Goal: Entertainment & Leisure: Consume media (video, audio)

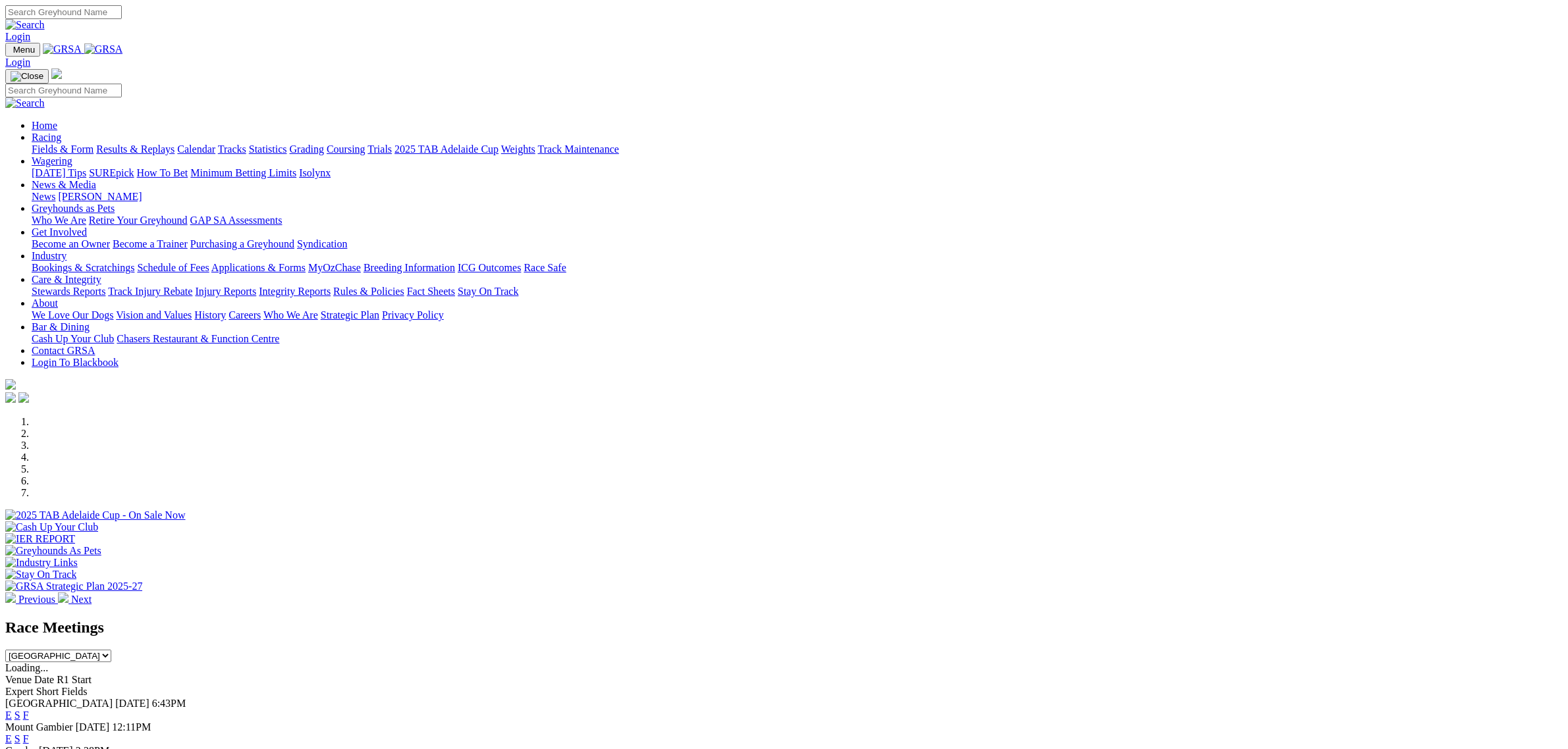
click at [61, 131] on link "Racing" at bounding box center [46, 137] width 30 height 11
click at [94, 143] on link "Fields & Form" at bounding box center [62, 149] width 62 height 11
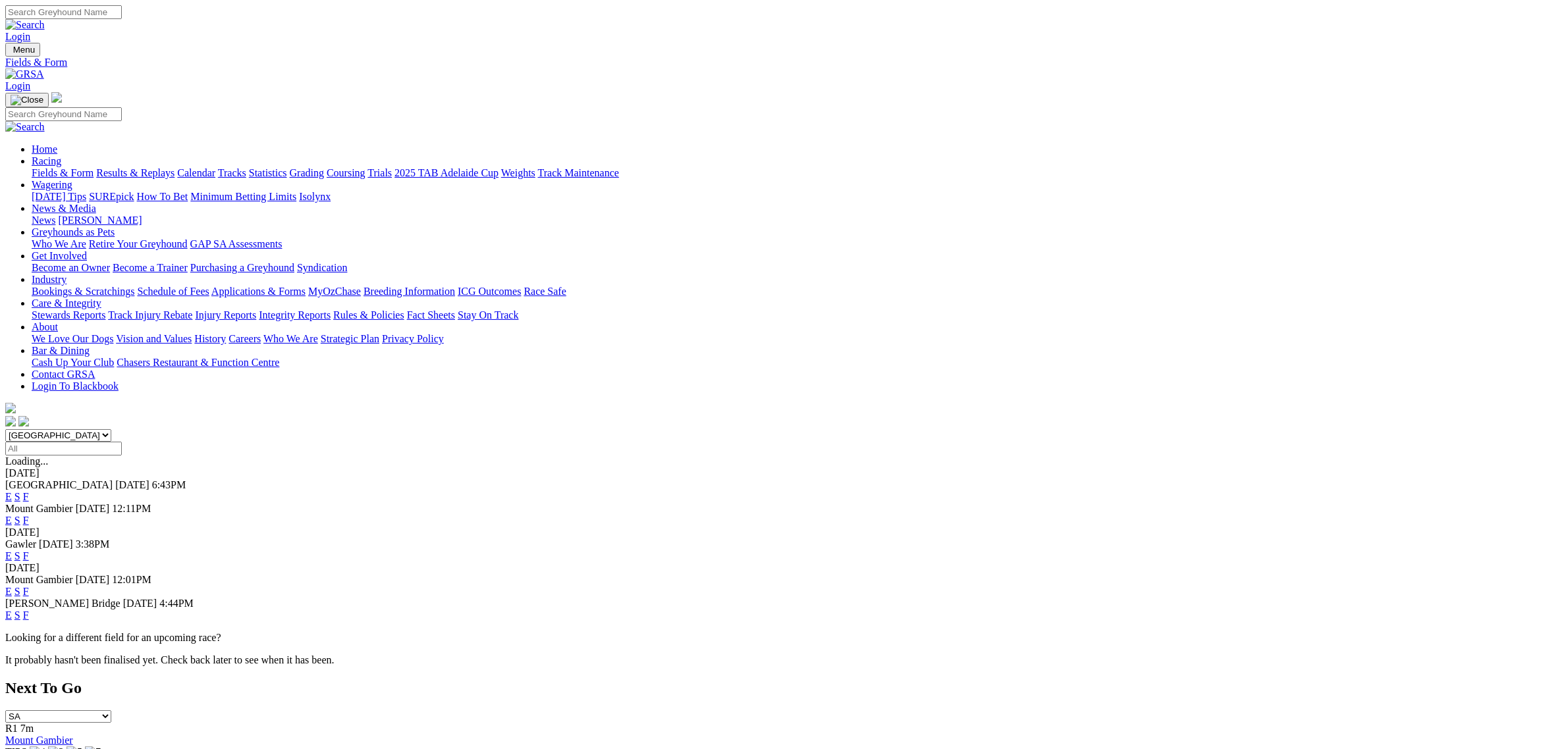
click at [112, 429] on select "South Australia New South Wales Northern Territory Queensland Tasmania Victoria…" at bounding box center [59, 436] width 106 height 13
select select "QLD"
click at [112, 429] on select "South Australia New South Wales Northern Territory Queensland Tasmania Victoria…" at bounding box center [59, 436] width 106 height 13
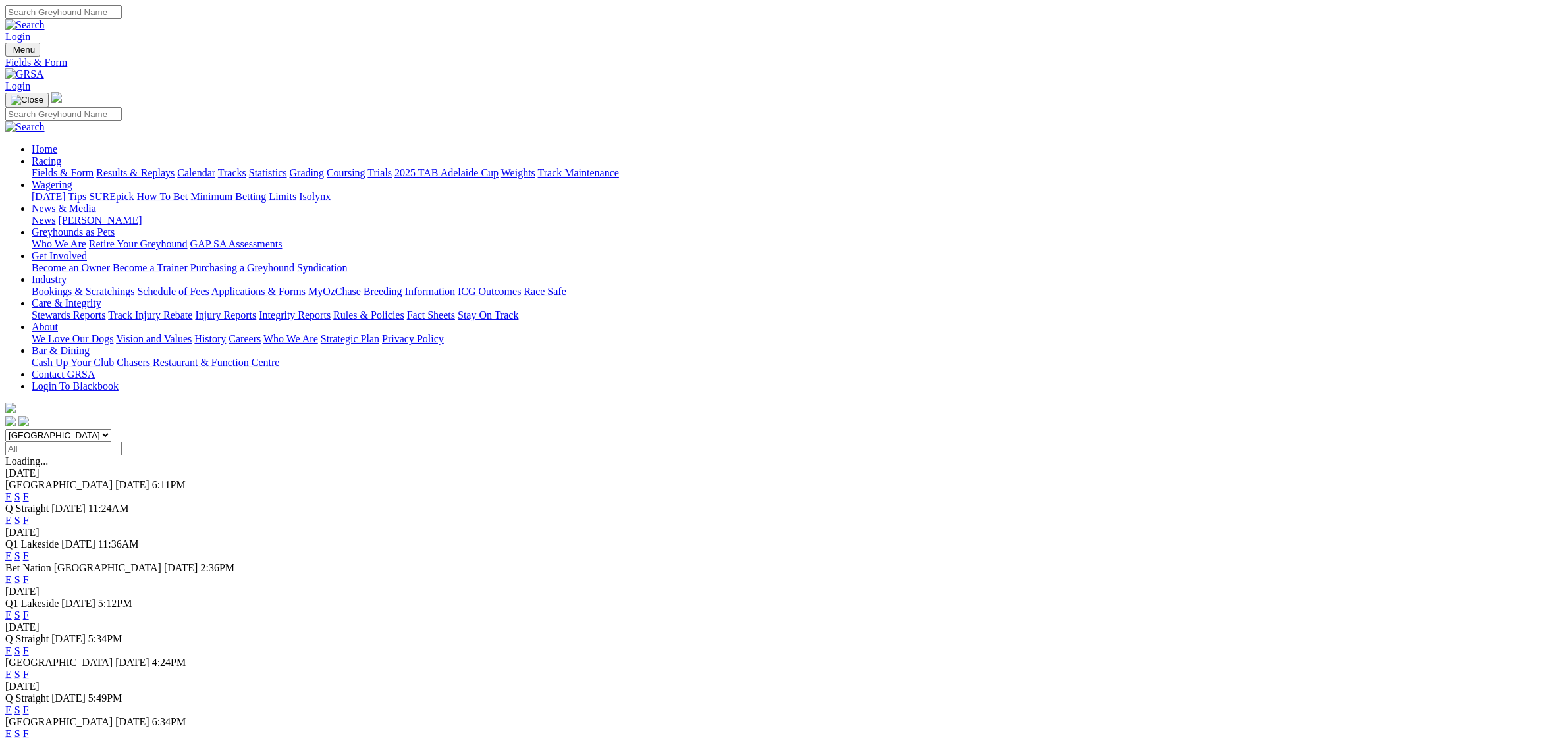
click at [12, 515] on span "E" at bounding box center [8, 520] width 6 height 11
click at [12, 515] on link "E" at bounding box center [8, 520] width 6 height 11
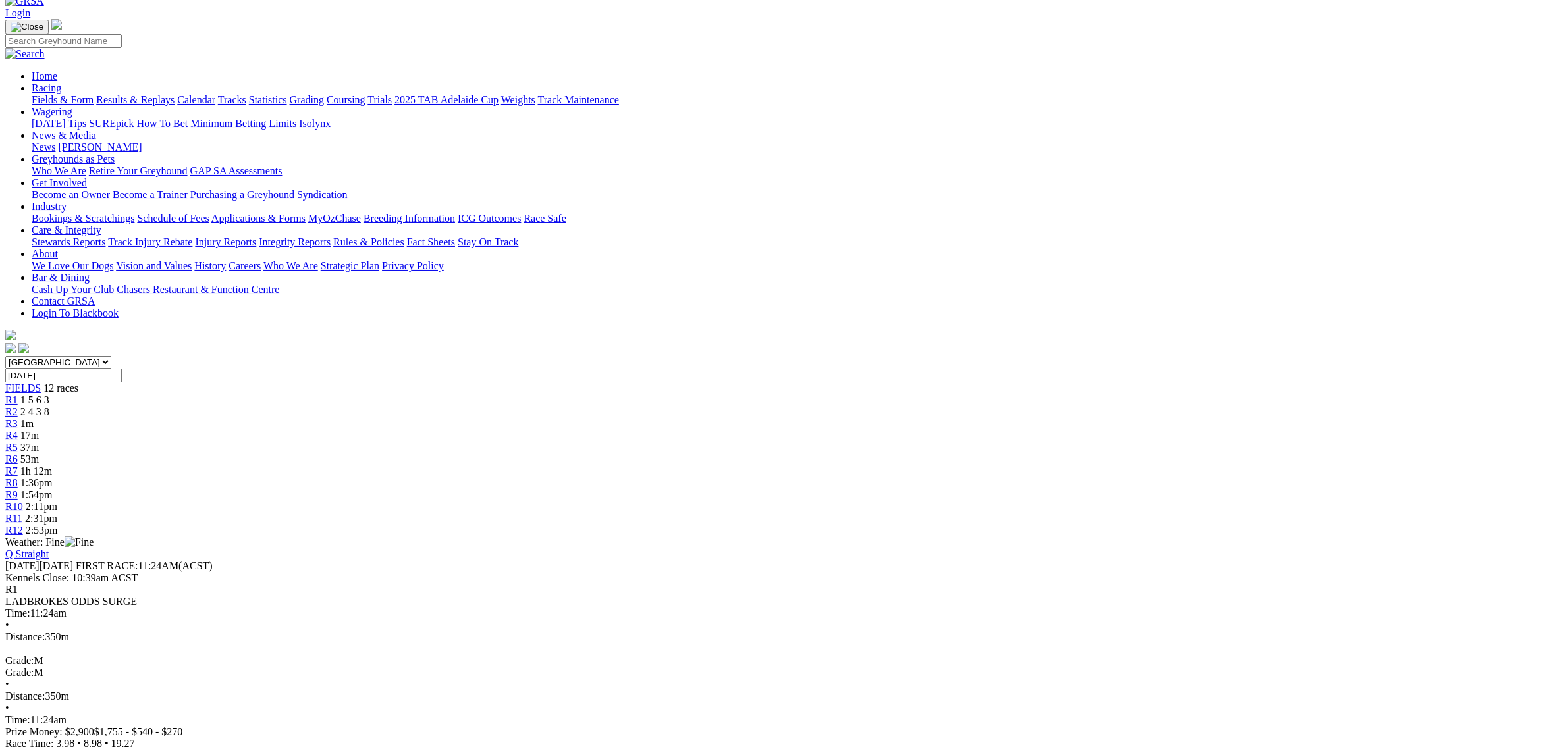
scroll to position [165, 0]
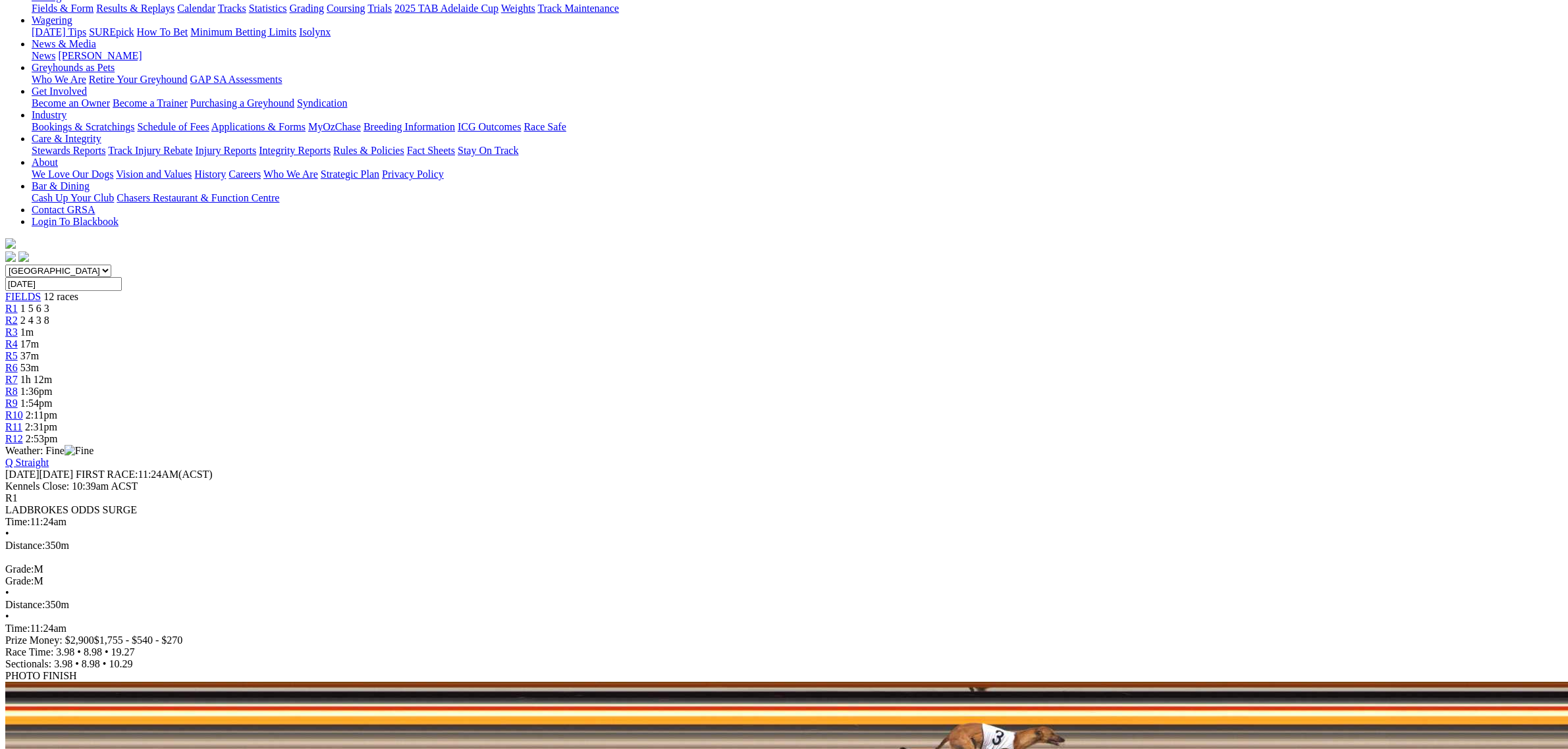
click at [33, 327] on span "1m" at bounding box center [27, 332] width 14 height 11
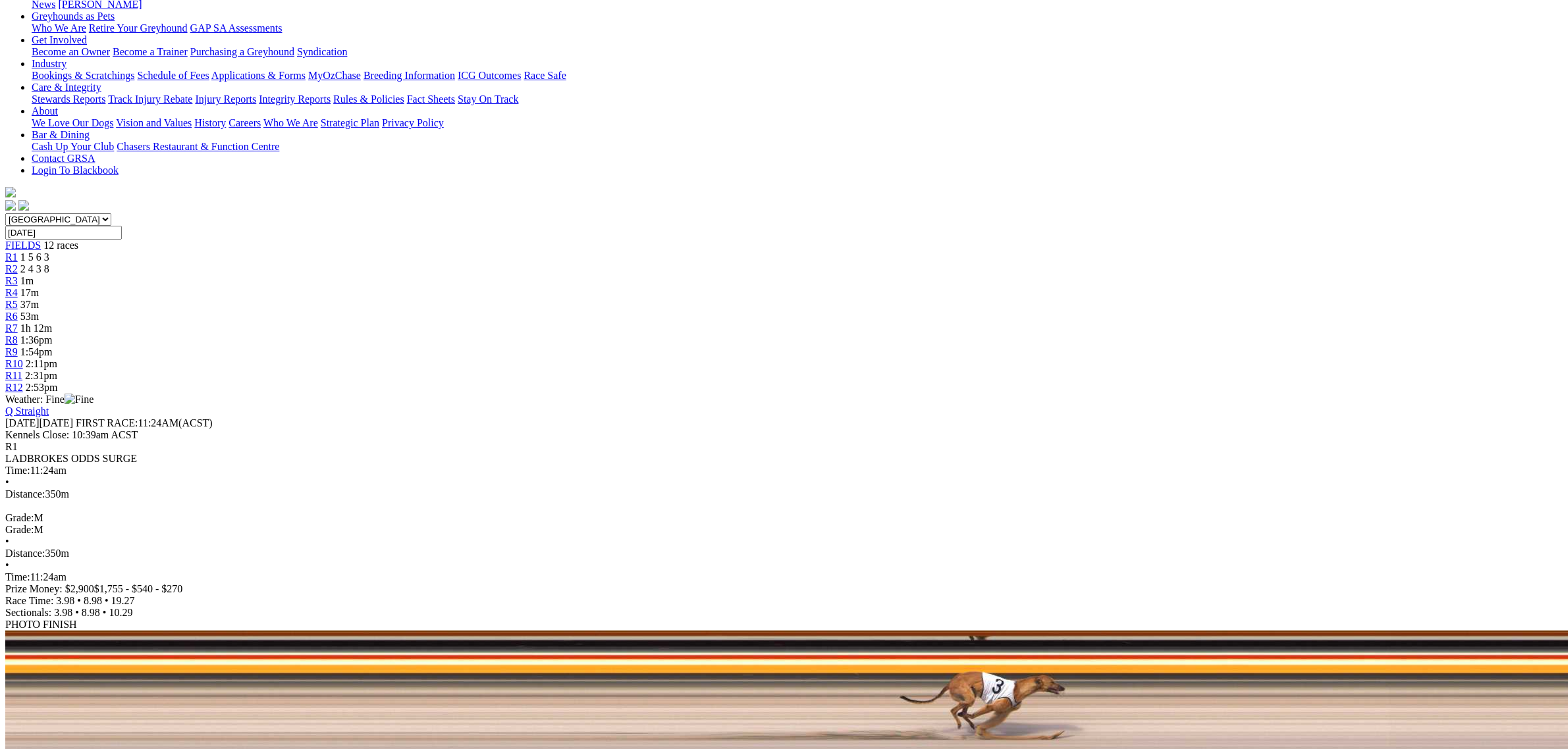
scroll to position [247, 0]
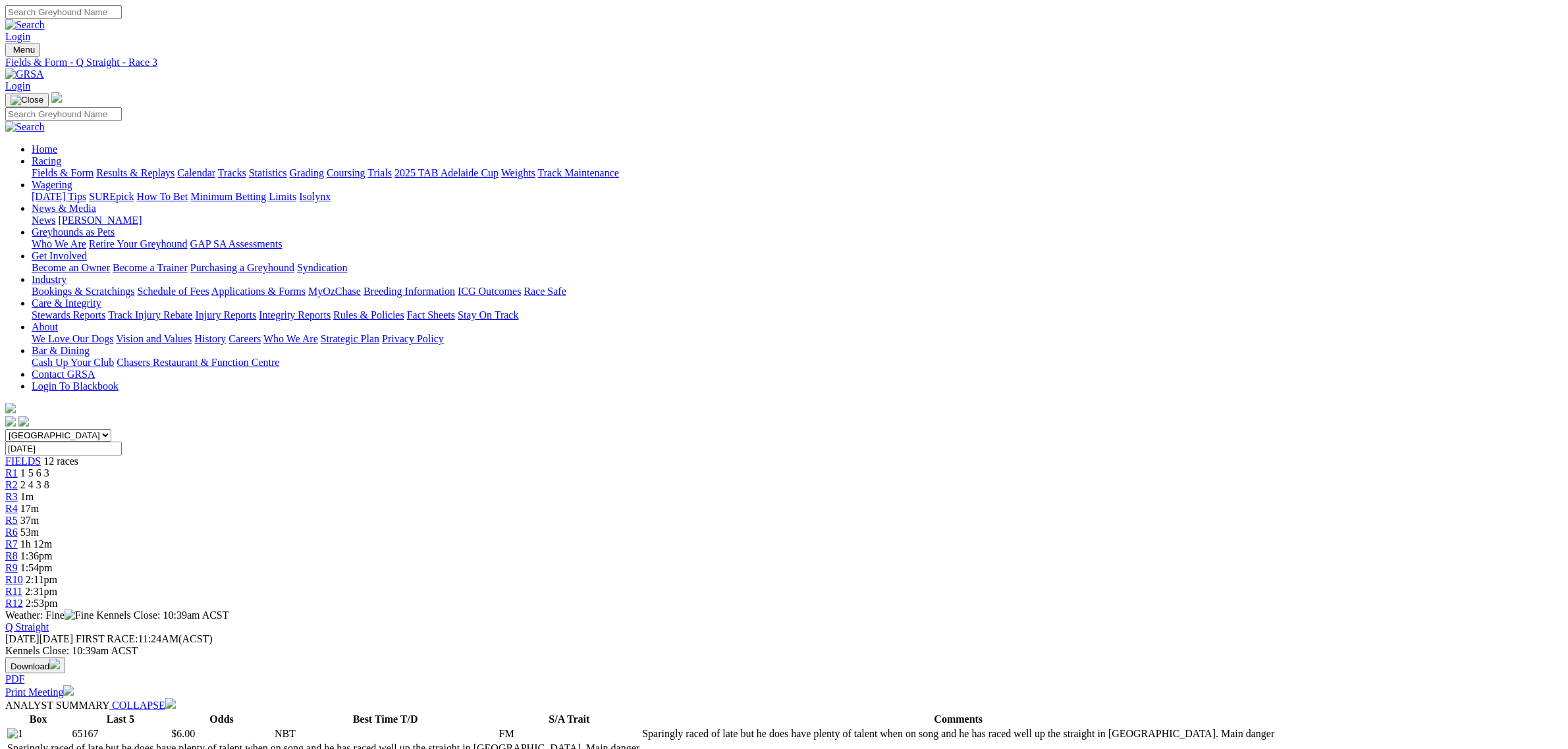
click at [18, 503] on span "R4" at bounding box center [12, 509] width 13 height 11
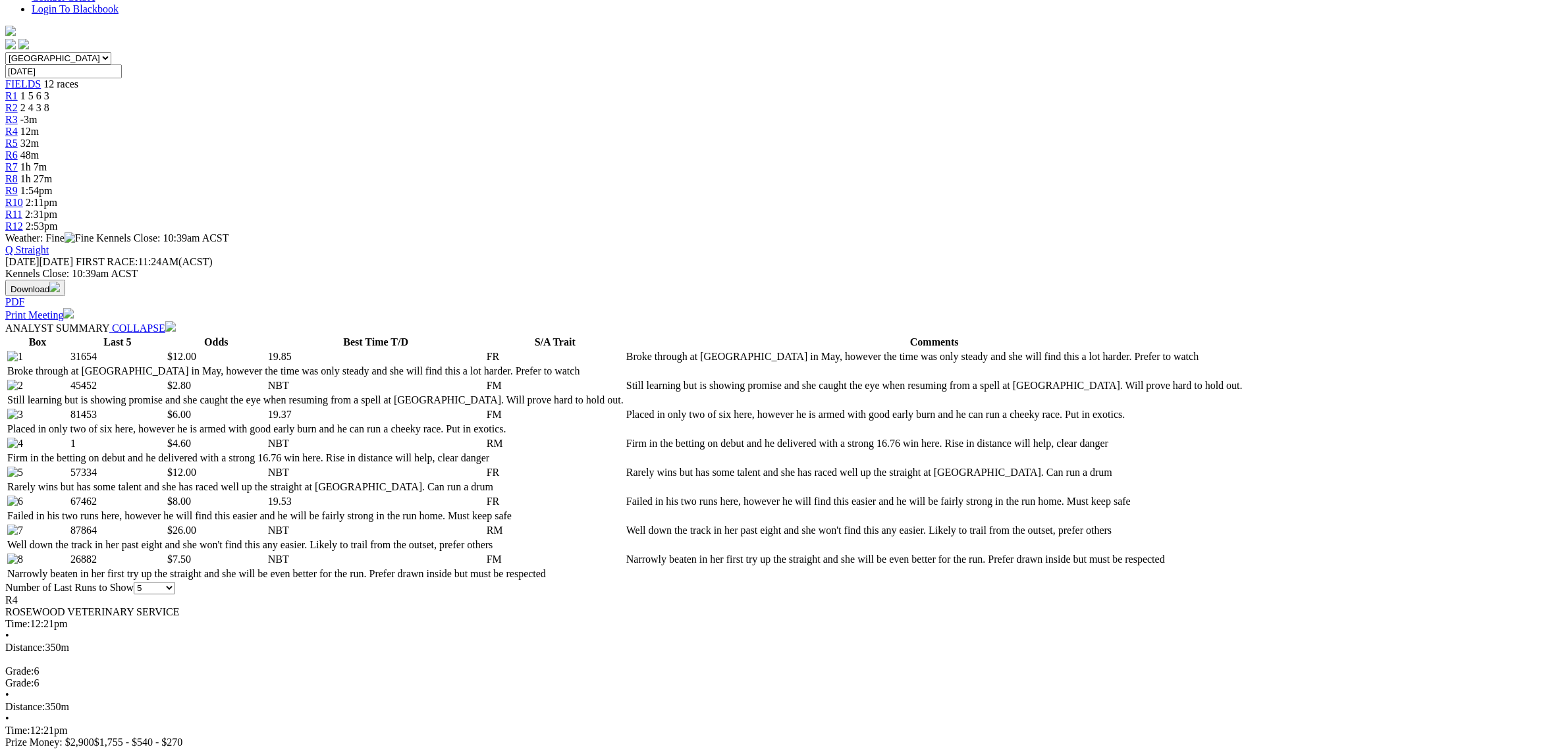
scroll to position [411, 0]
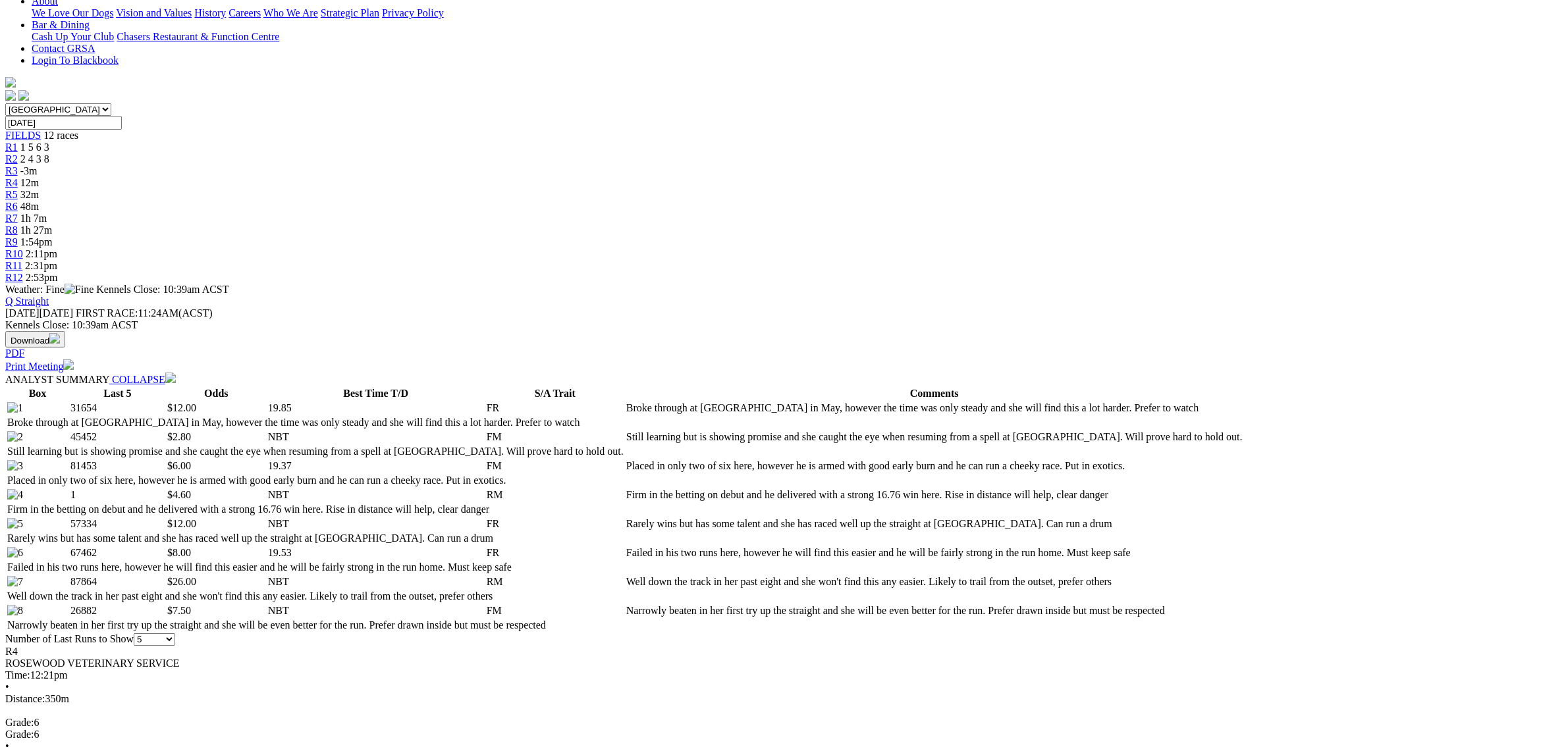
scroll to position [493, 0]
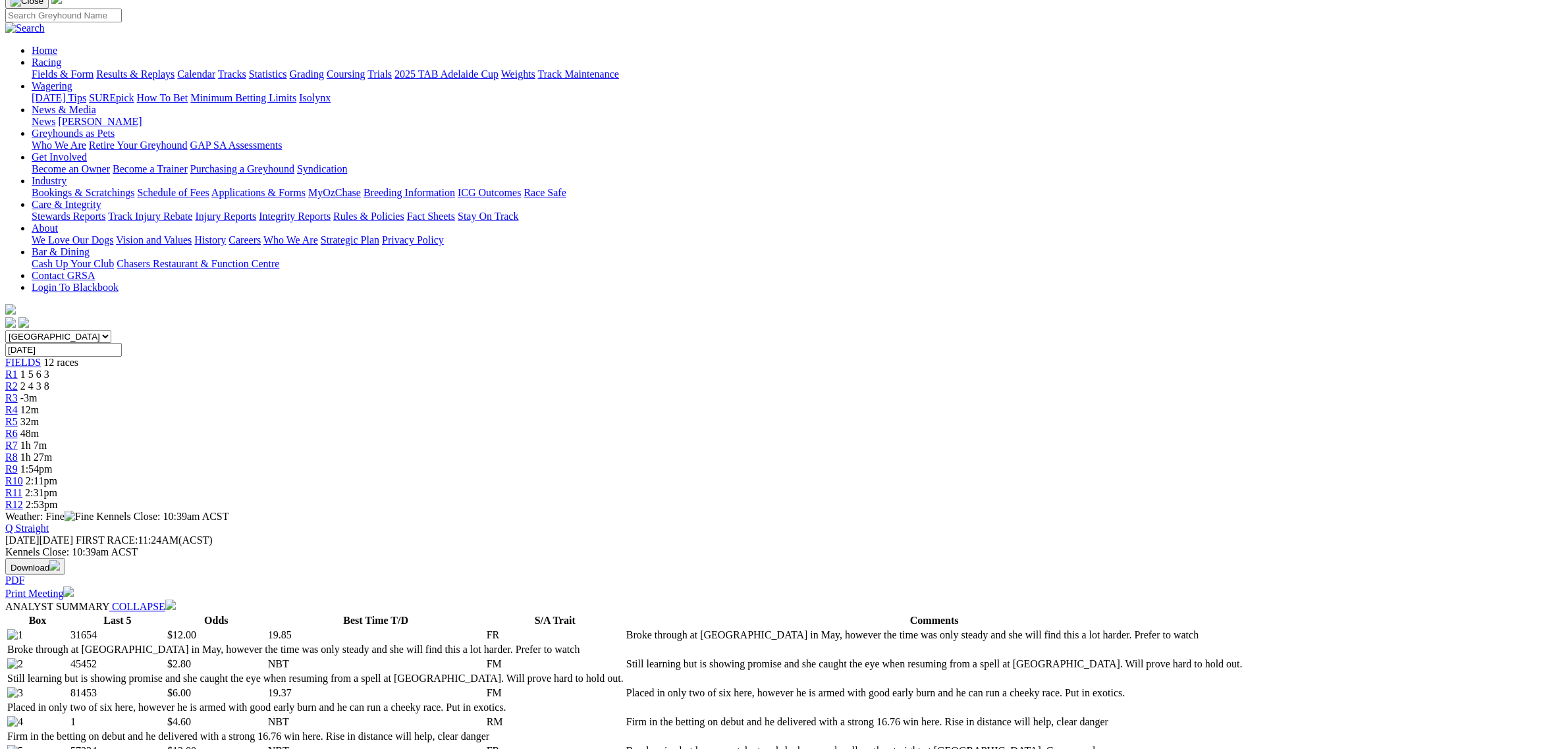
scroll to position [82, 0]
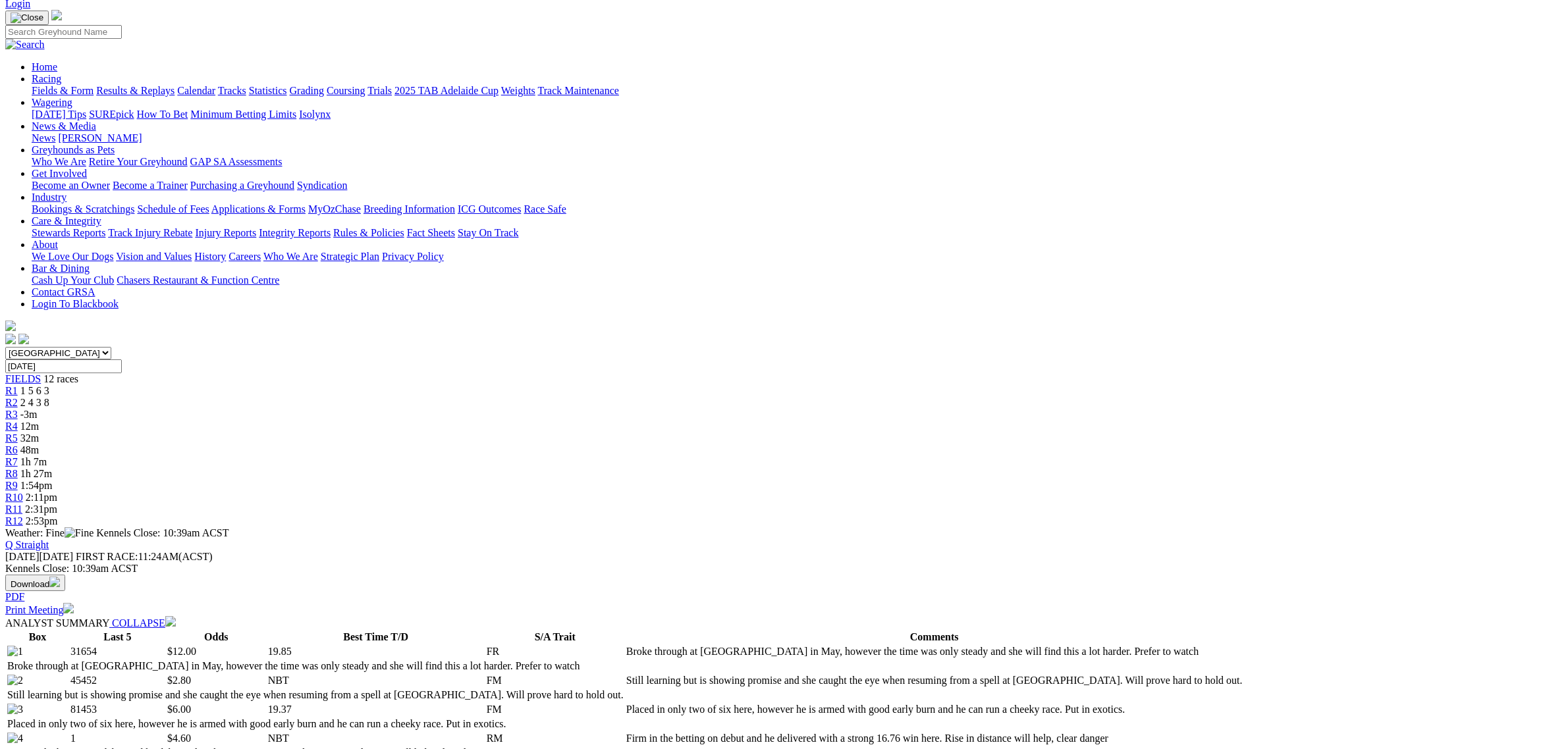
click at [771, 445] on div "R6 48m" at bounding box center [784, 450] width 1558 height 12
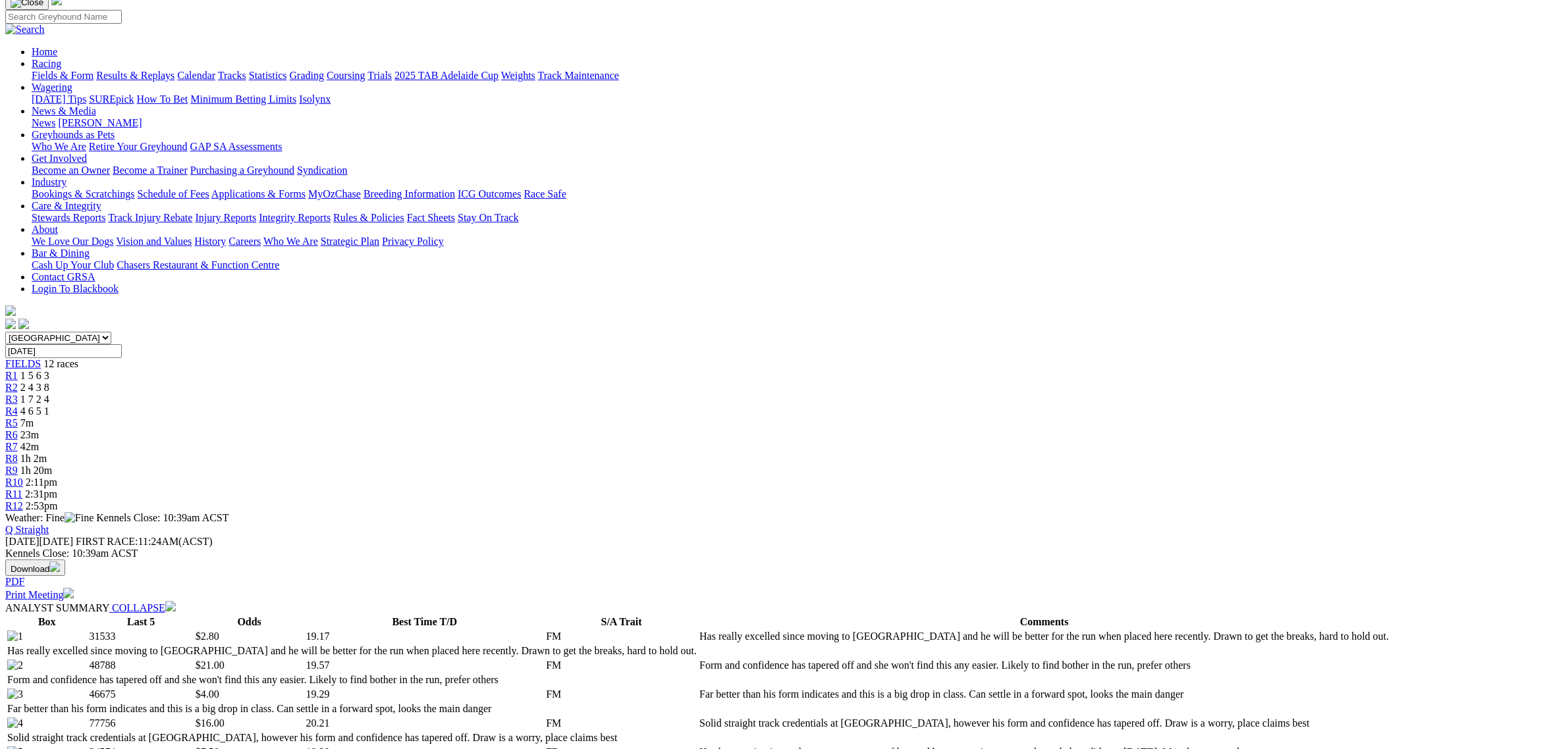
scroll to position [411, 0]
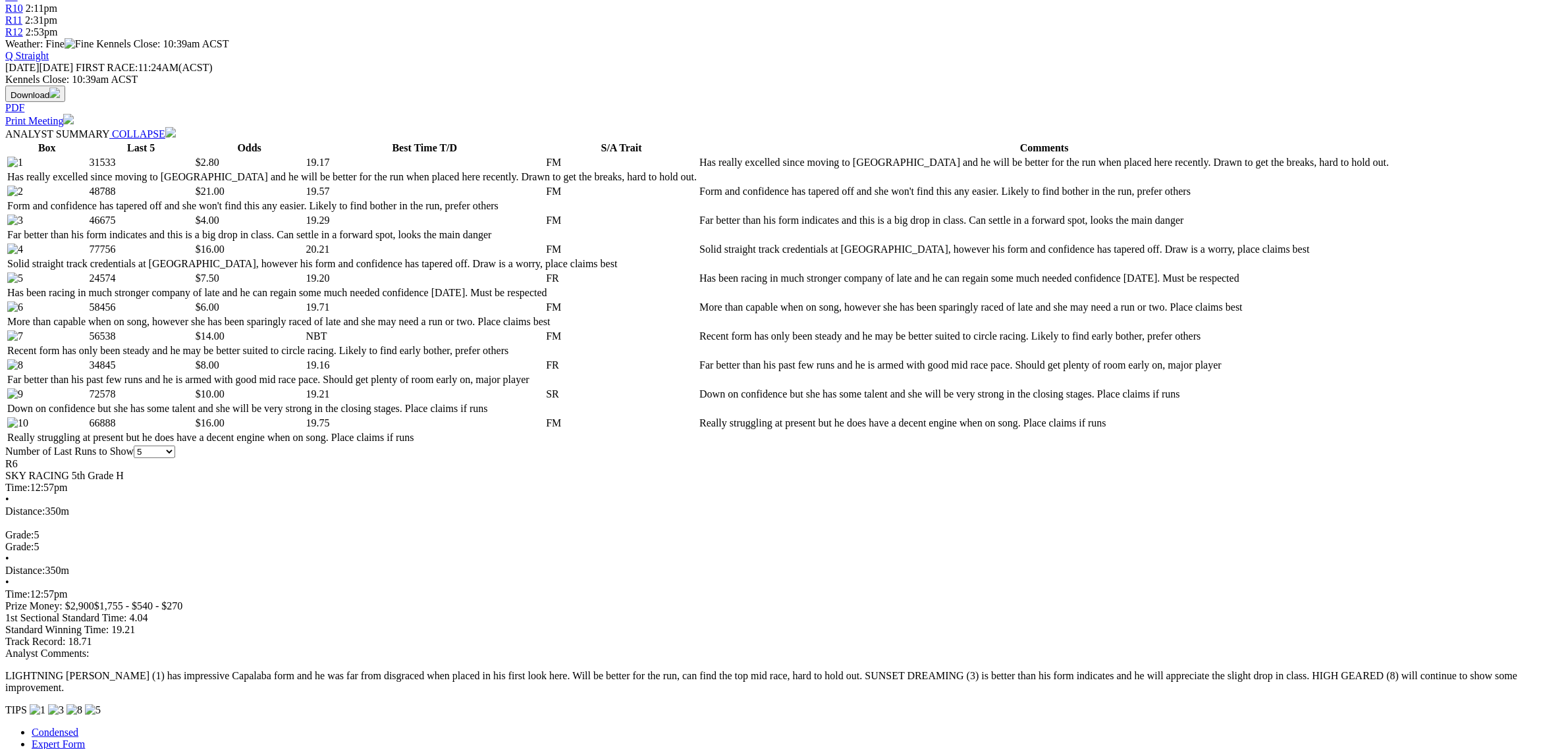
scroll to position [576, 0]
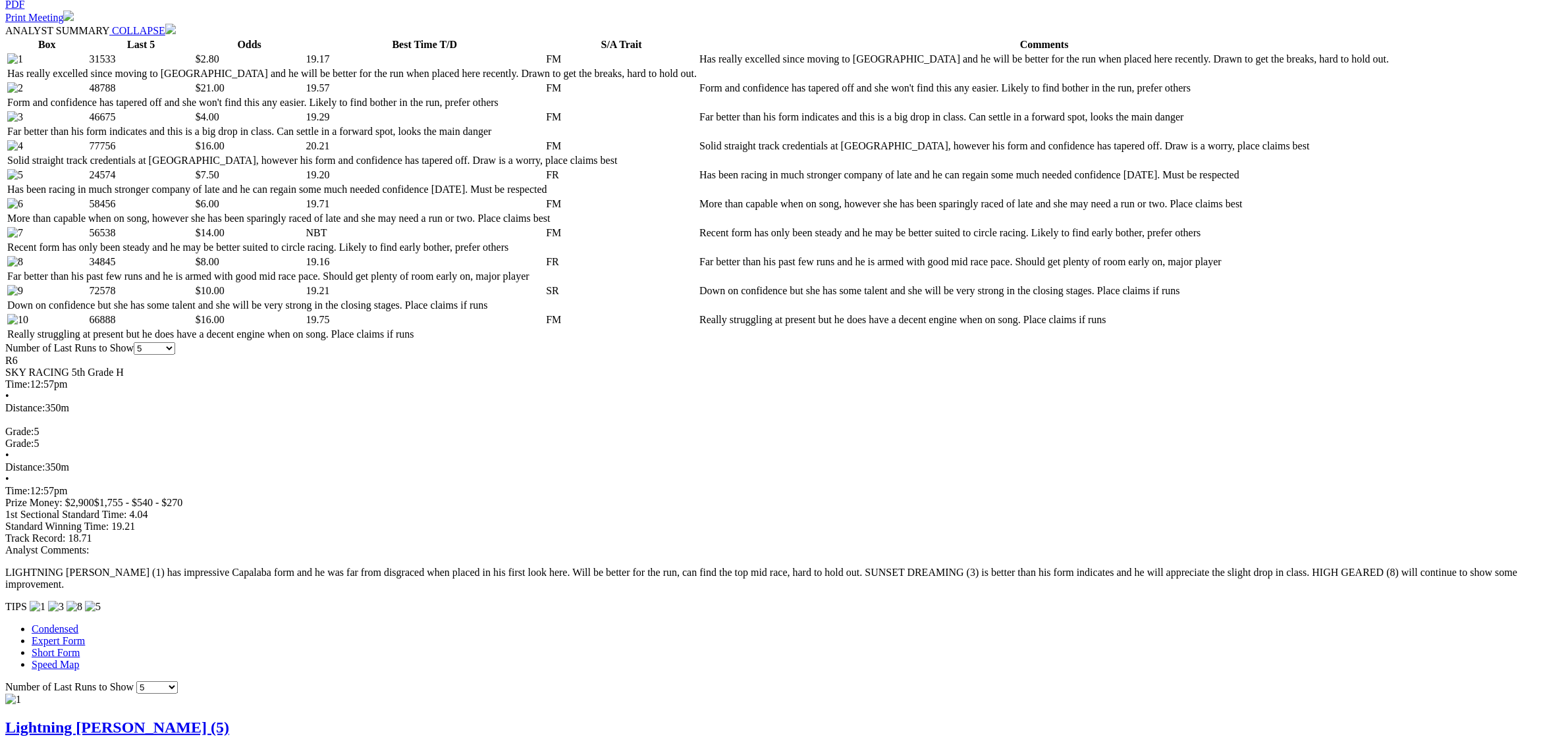
scroll to position [906, 0]
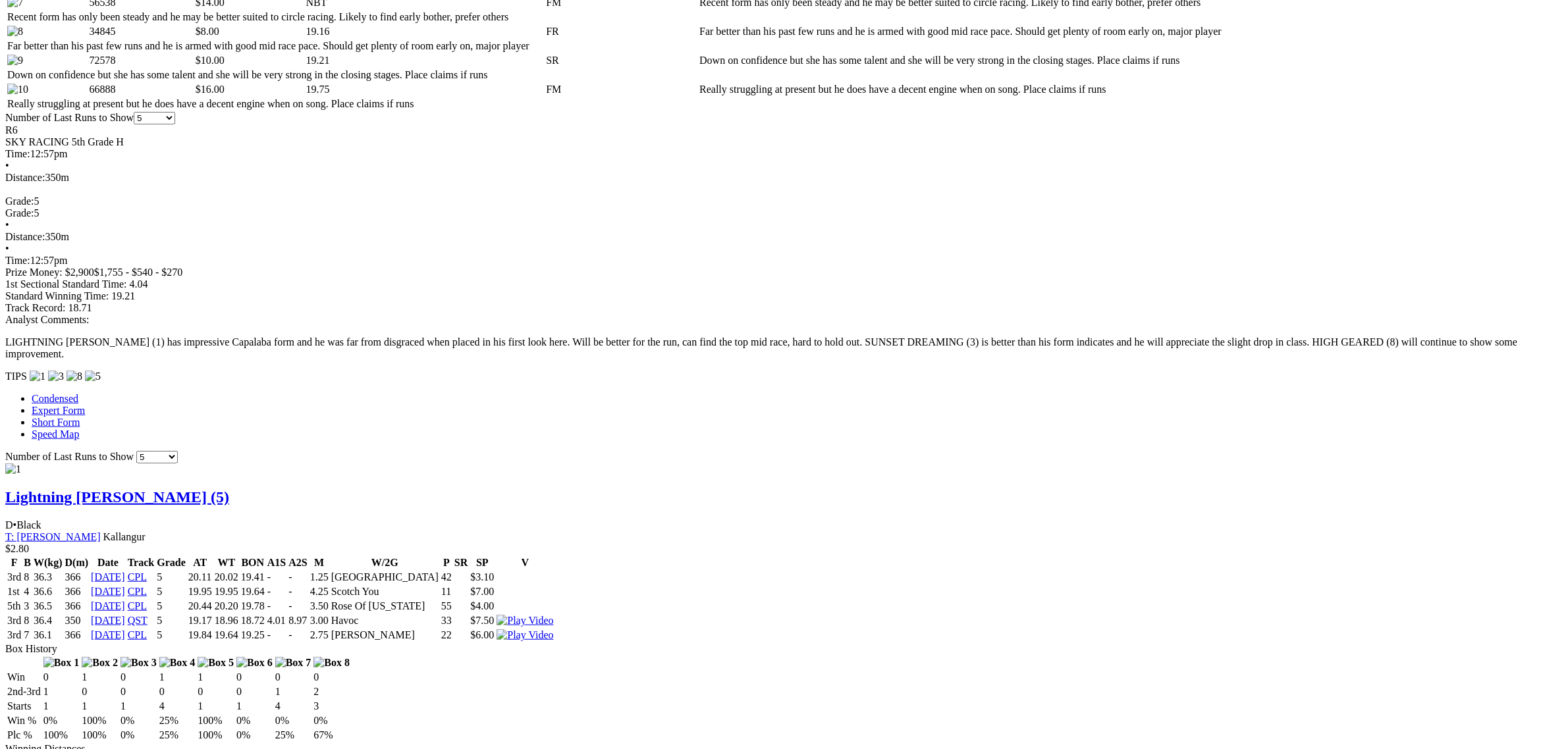
drag, startPoint x: 937, startPoint y: 518, endPoint x: 453, endPoint y: 546, distance: 484.8
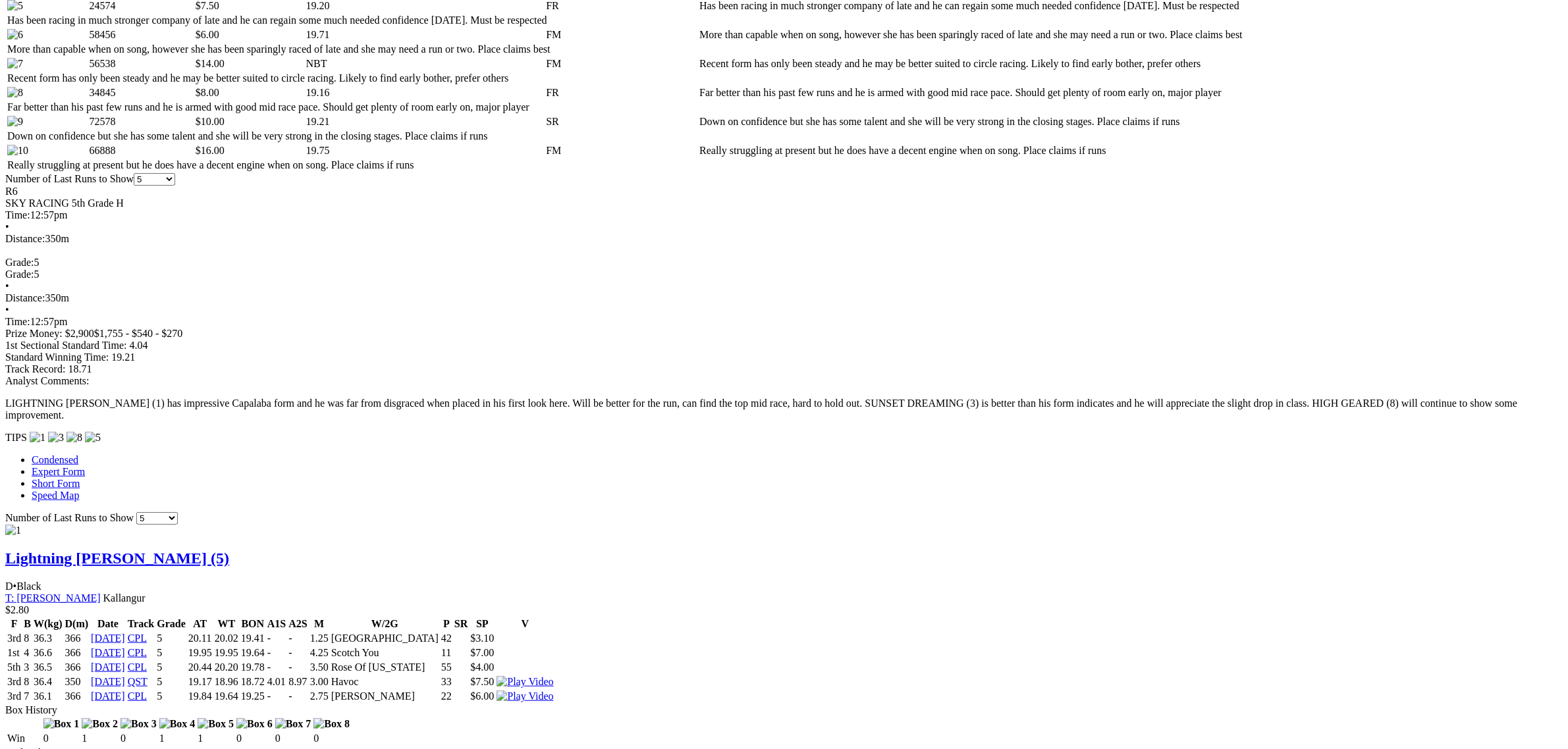
scroll to position [0, 0]
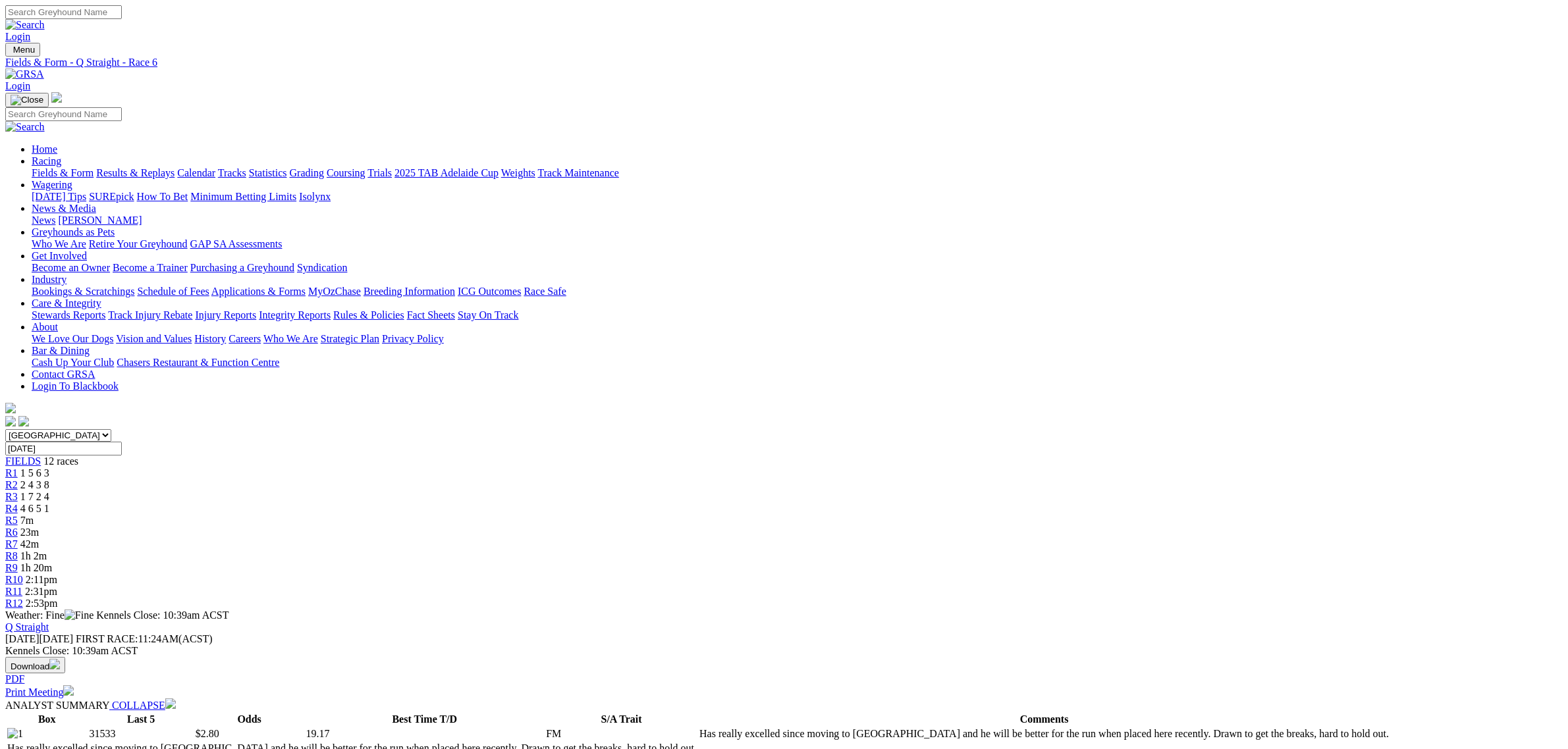
click at [18, 538] on span "R7" at bounding box center [12, 544] width 13 height 11
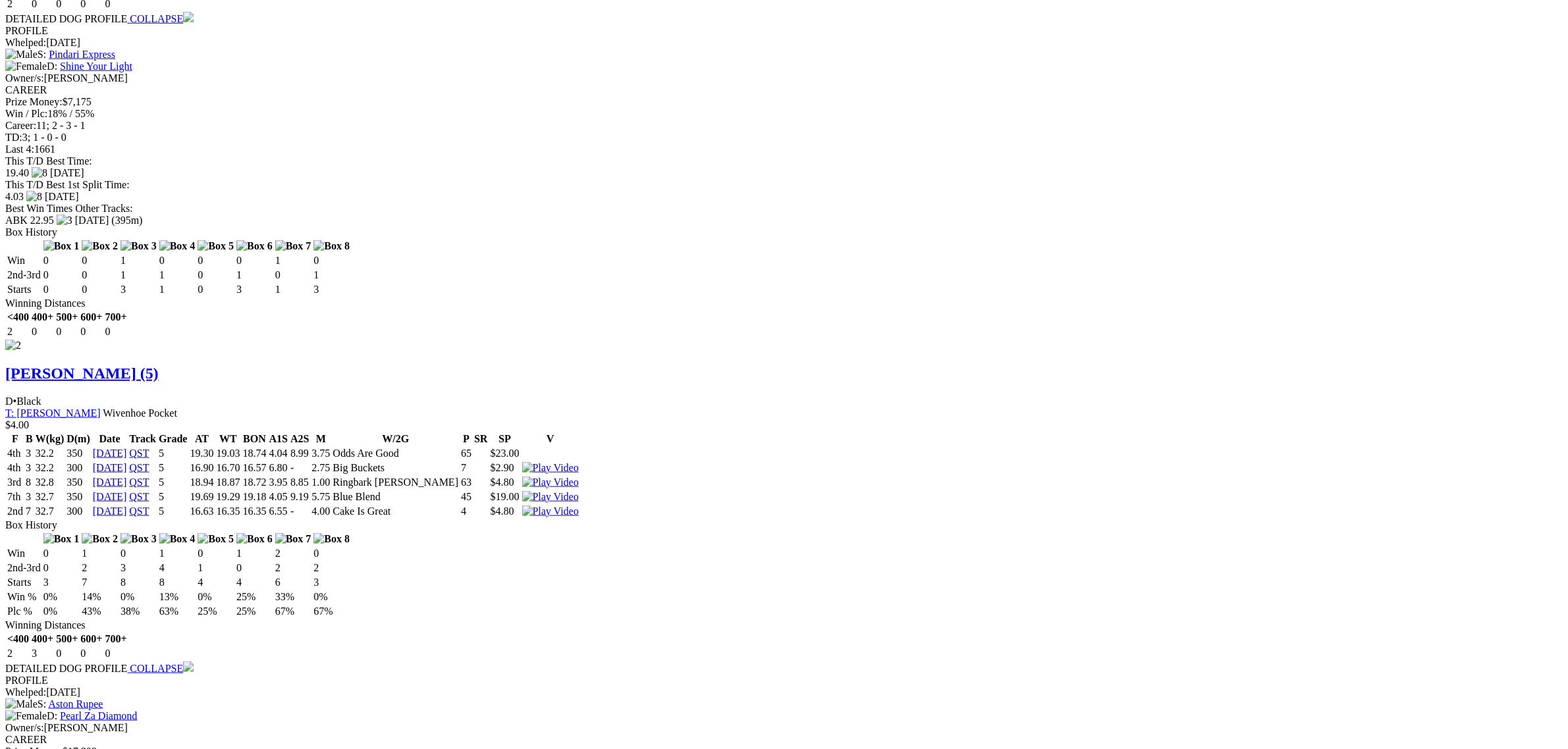
scroll to position [1810, 0]
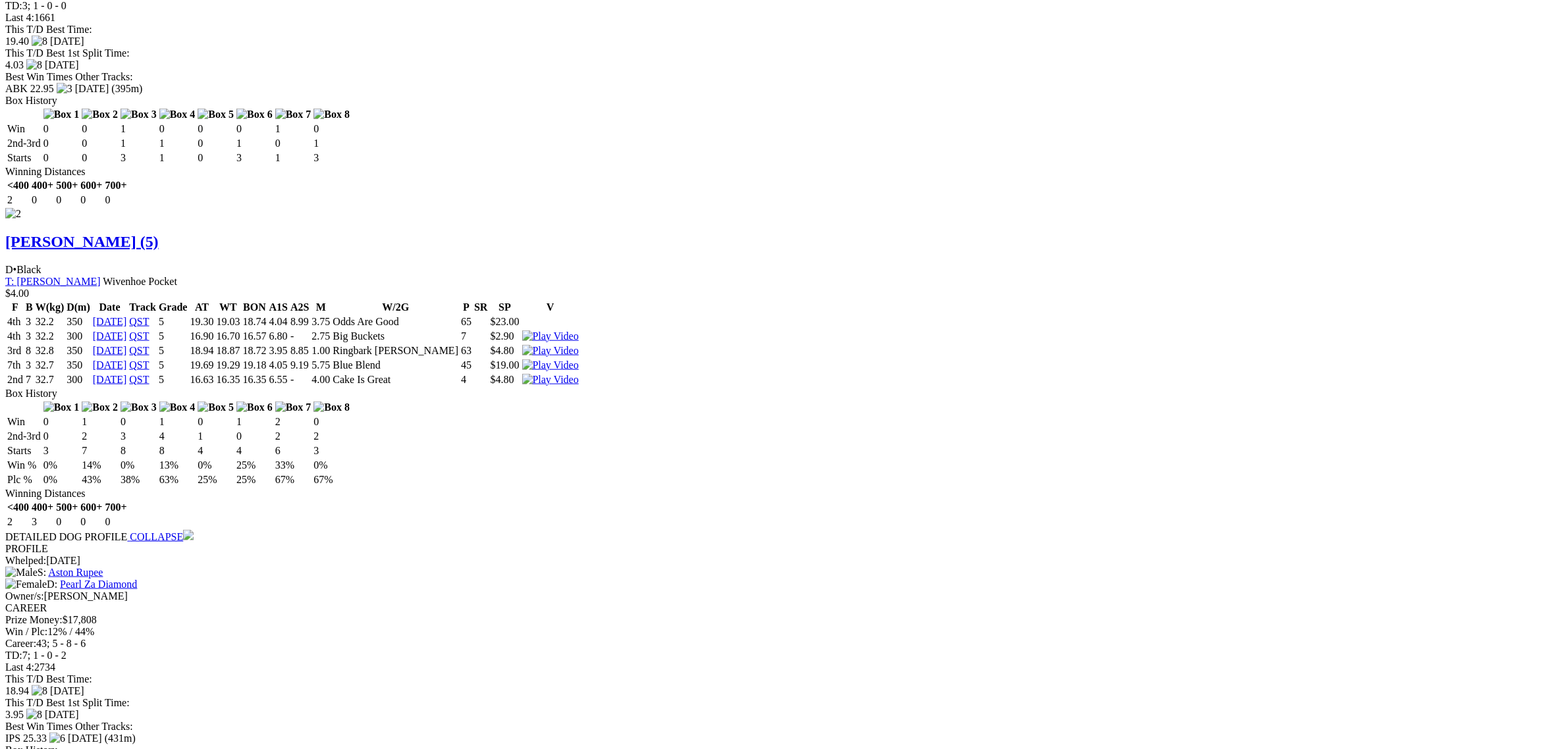
drag, startPoint x: 437, startPoint y: 302, endPoint x: 417, endPoint y: 306, distance: 20.4
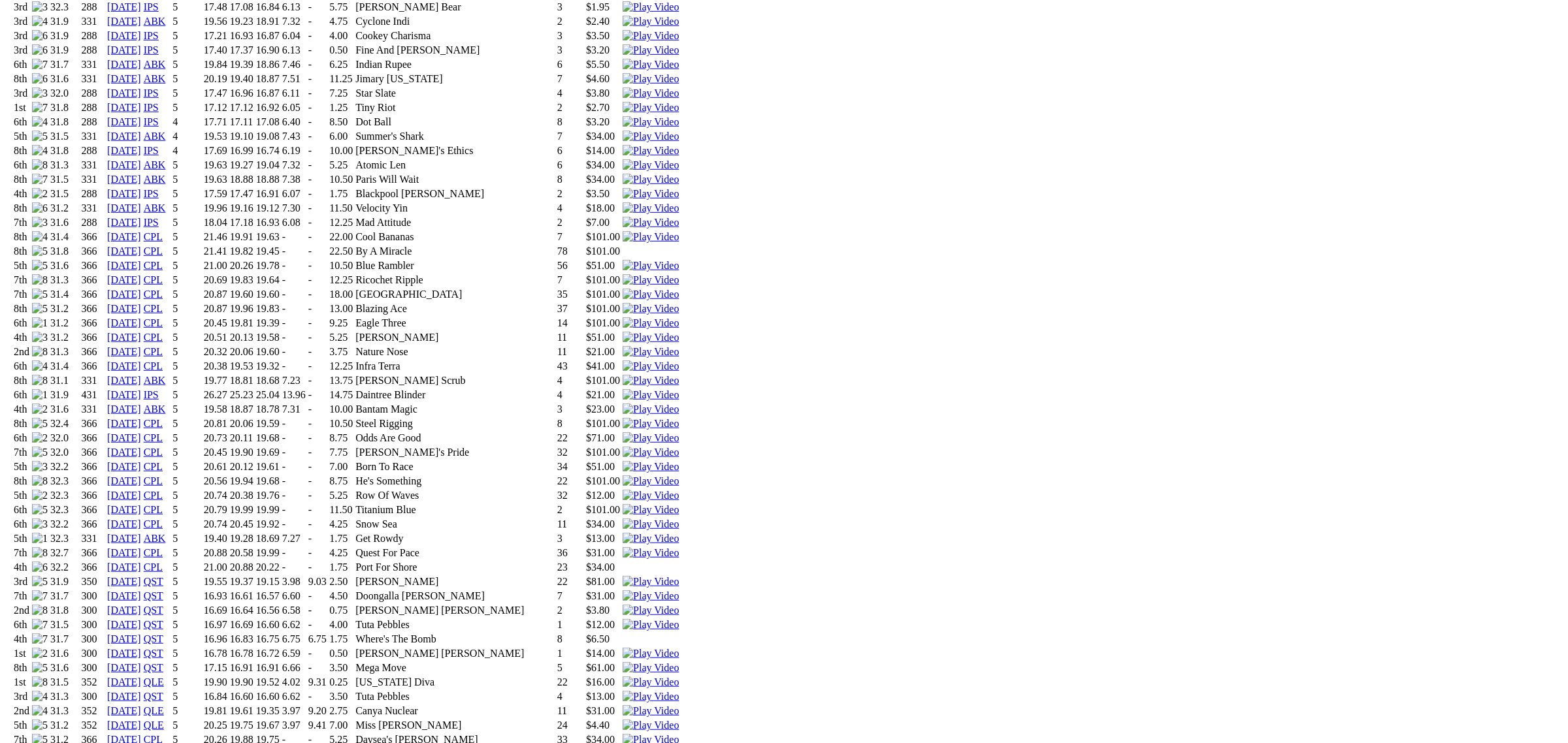
scroll to position [1143, 0]
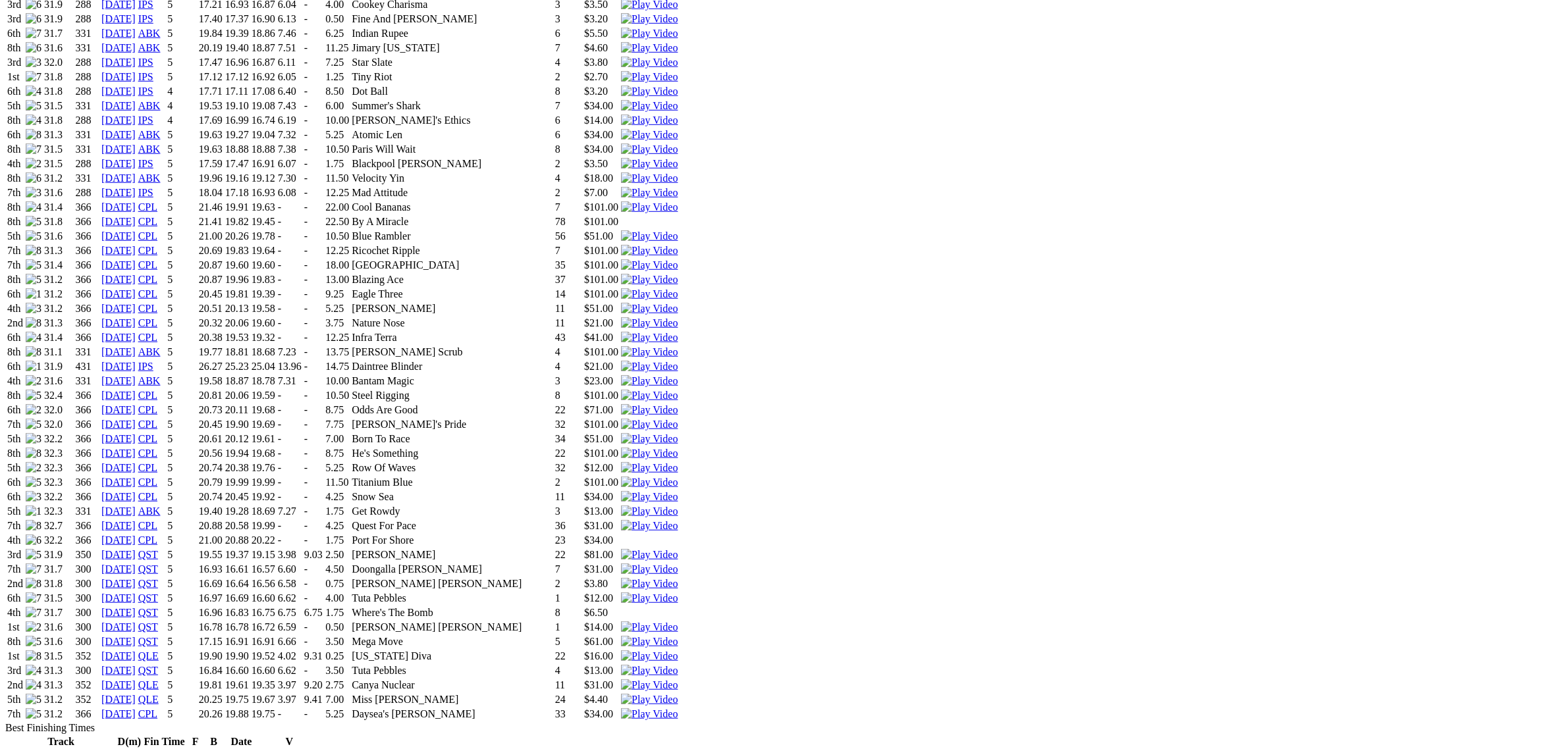
click at [678, 549] on img at bounding box center [649, 555] width 57 height 12
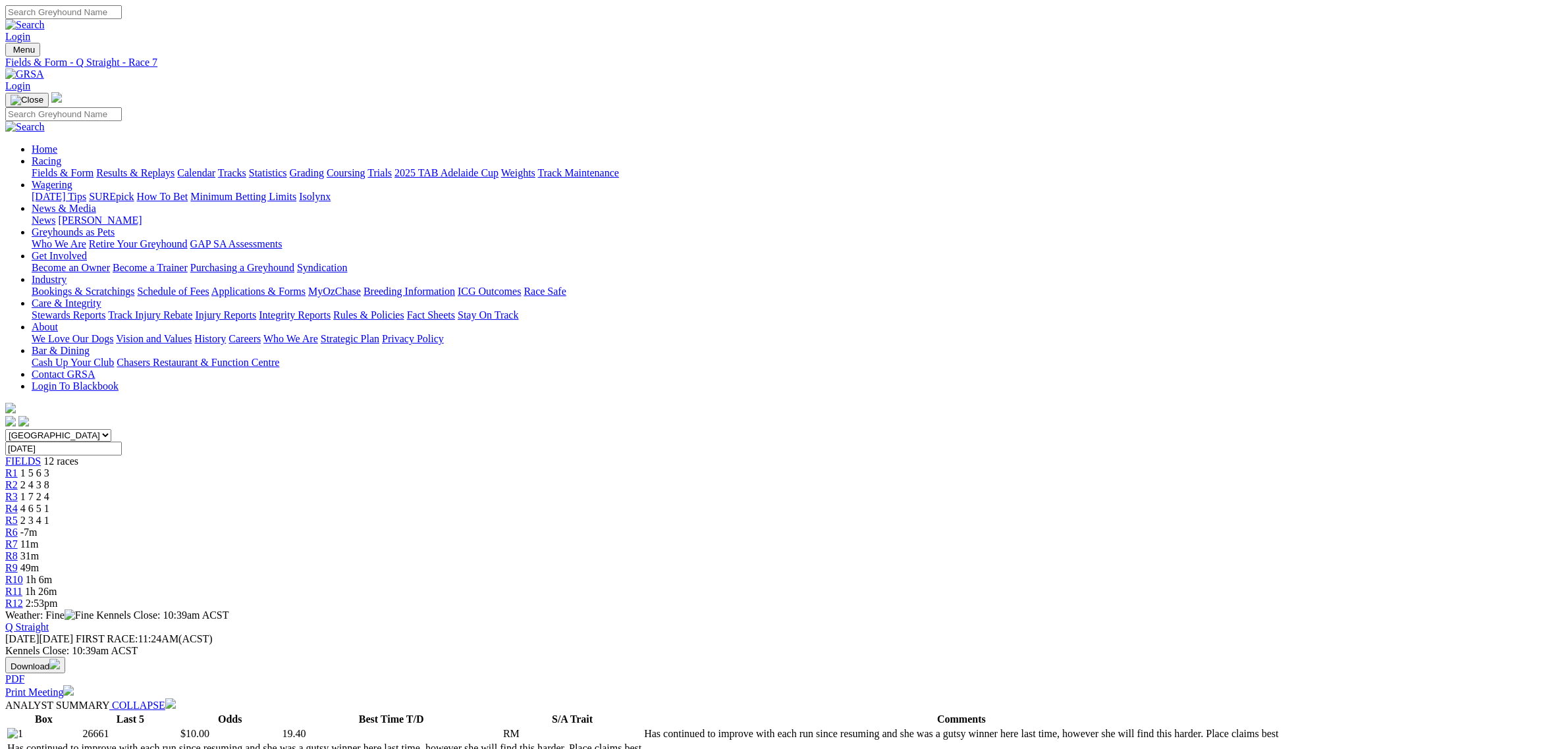
drag, startPoint x: 893, startPoint y: 206, endPoint x: 730, endPoint y: 143, distance: 174.8
click at [893, 550] on div "R8 31m" at bounding box center [784, 555] width 1558 height 12
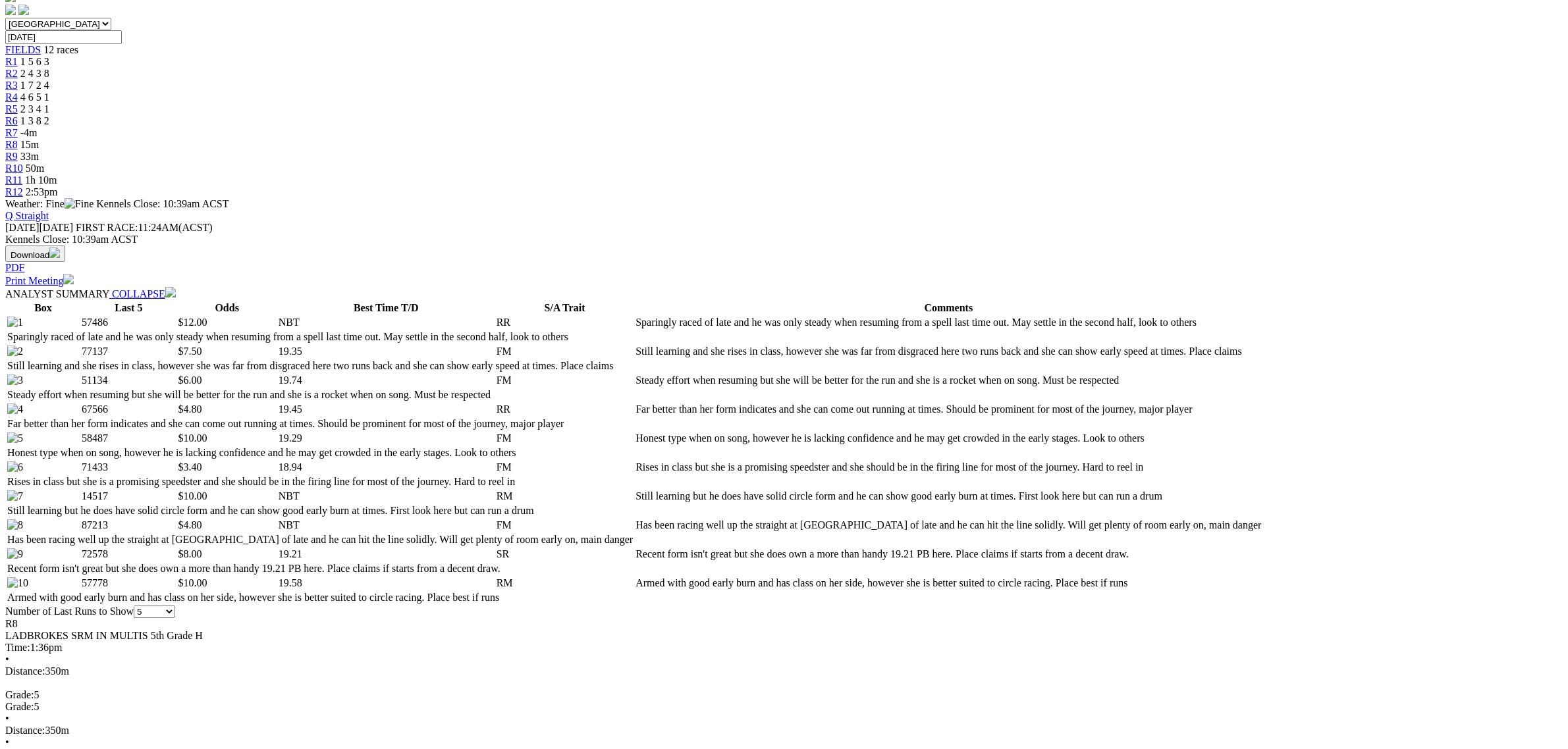
drag, startPoint x: 933, startPoint y: 459, endPoint x: 784, endPoint y: 445, distance: 149.7
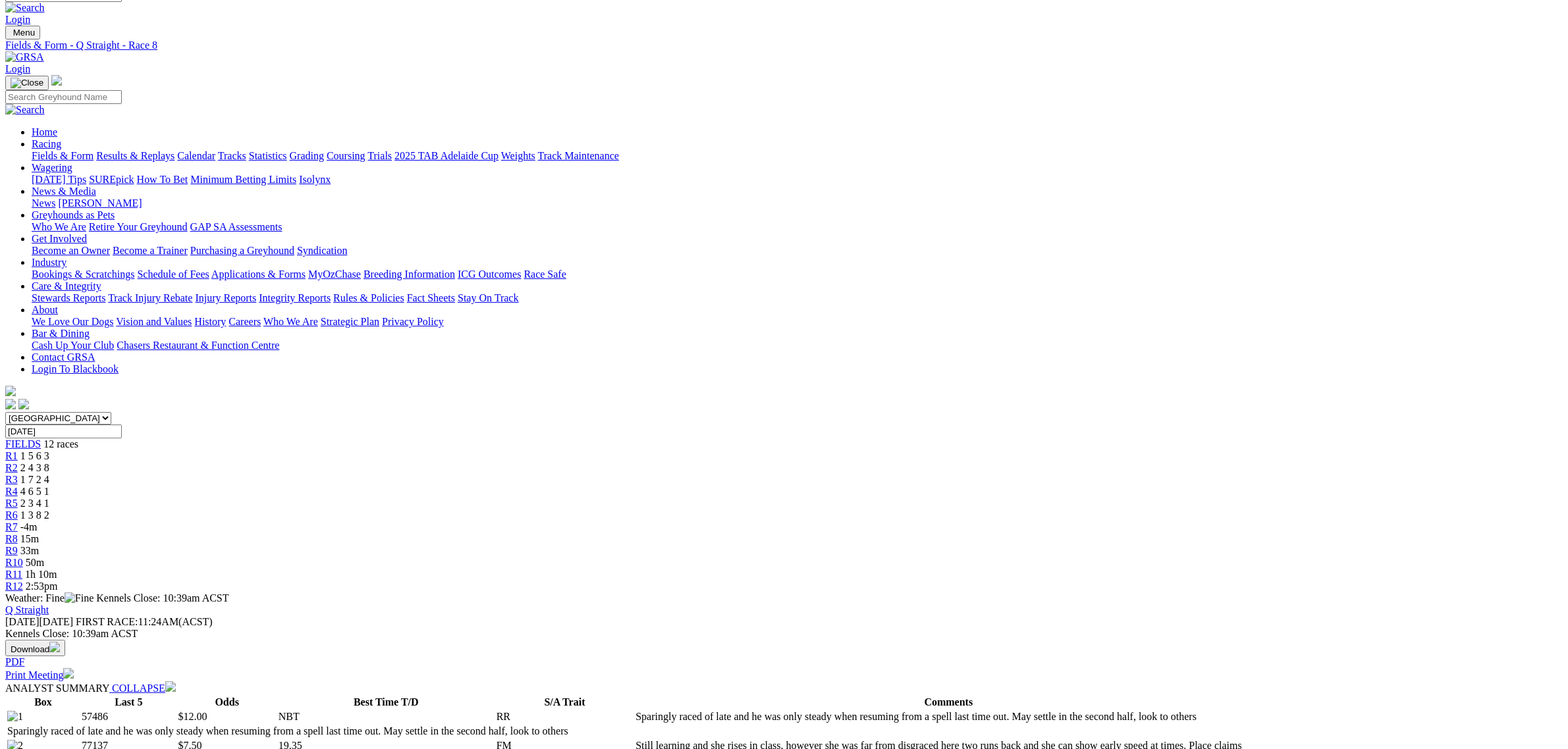
scroll to position [0, 0]
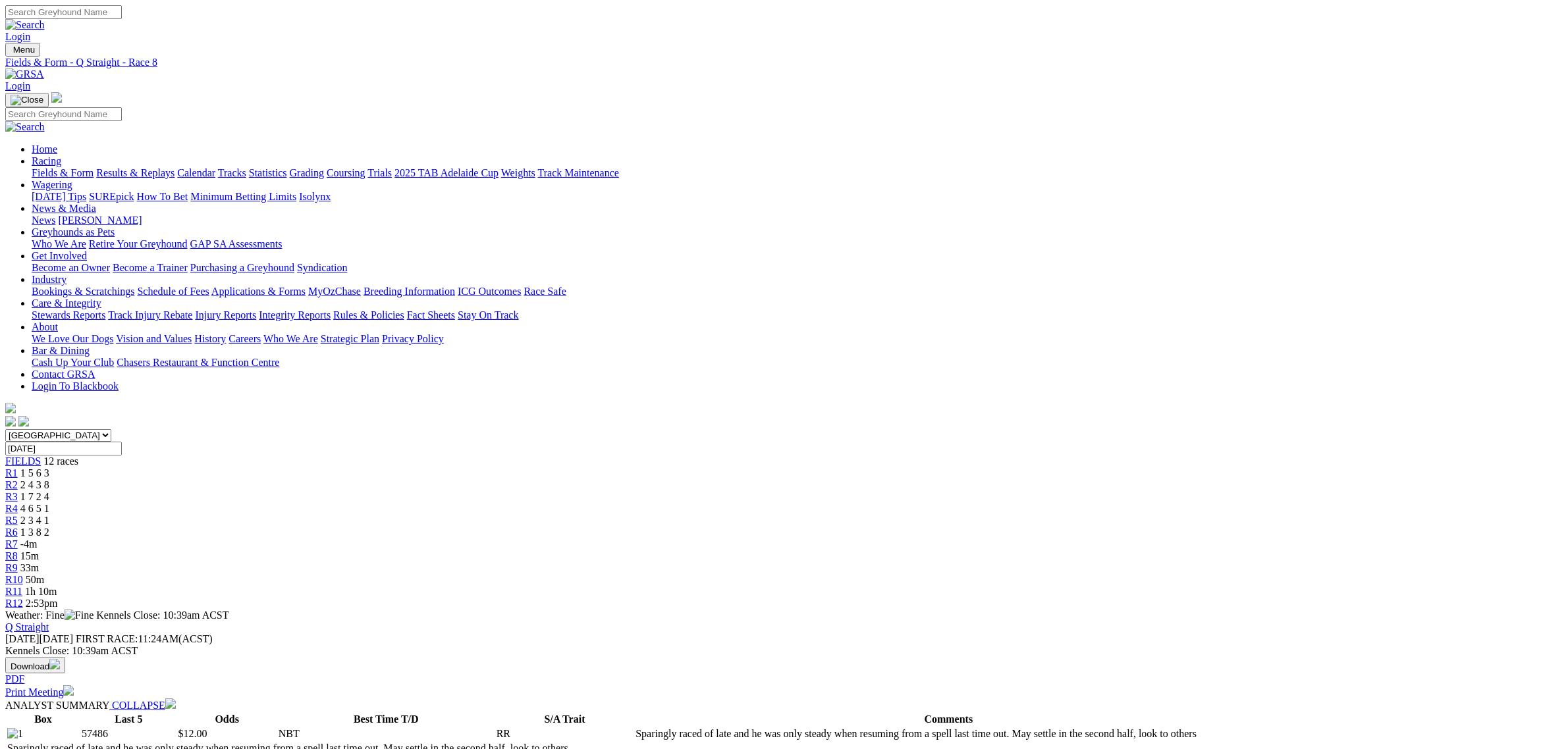
click at [39, 563] on span "33m" at bounding box center [30, 568] width 18 height 11
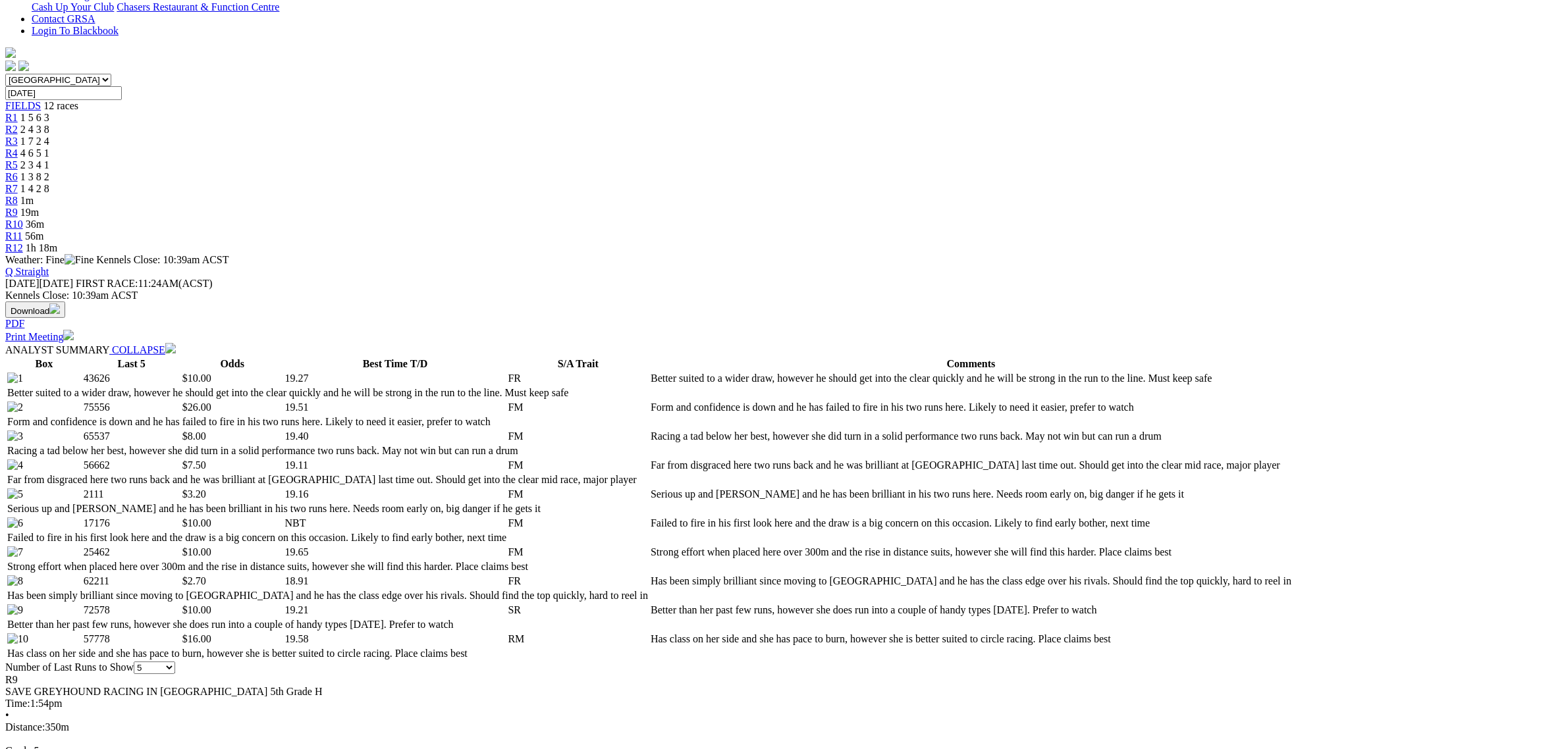
scroll to position [576, 0]
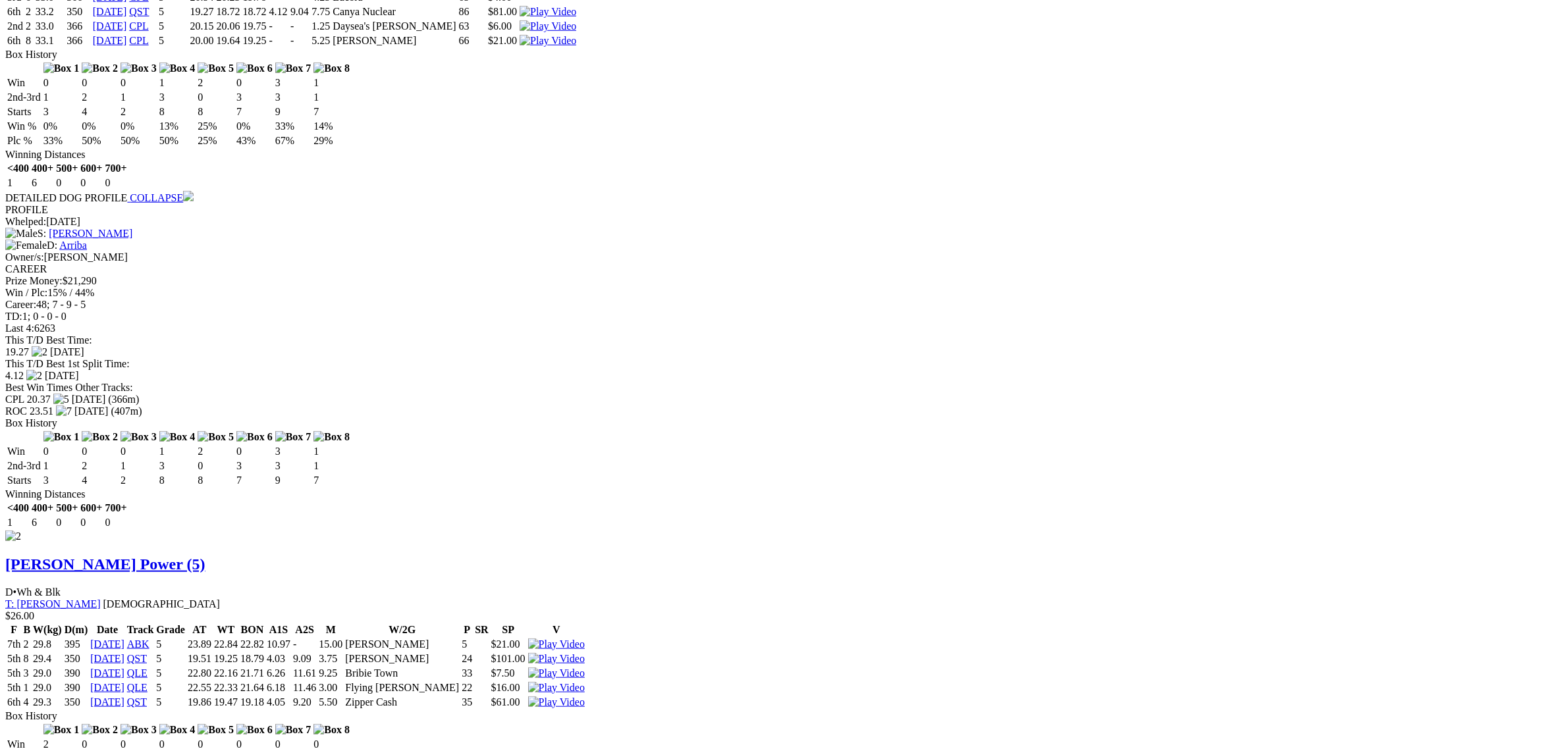
scroll to position [1728, 0]
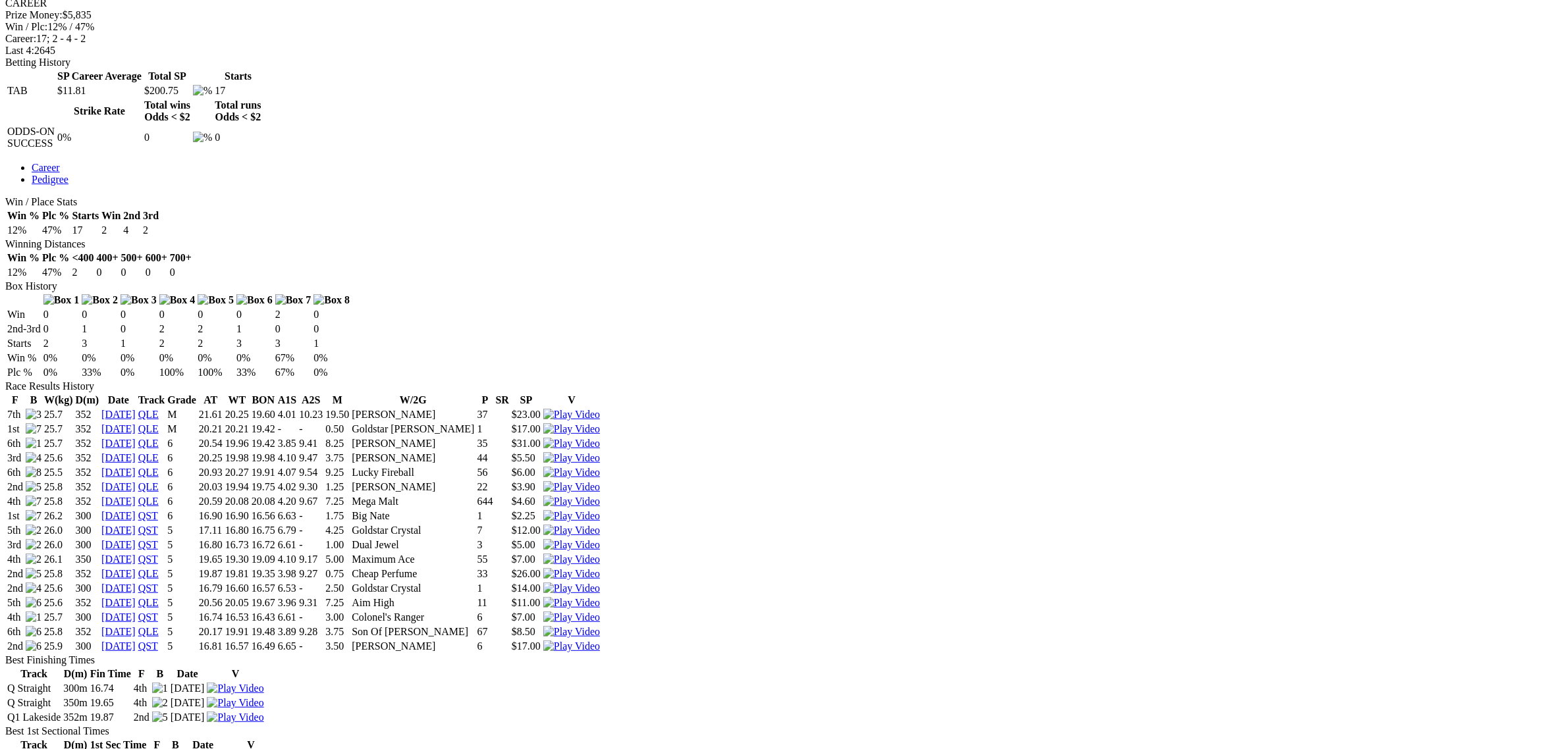
scroll to position [411, 0]
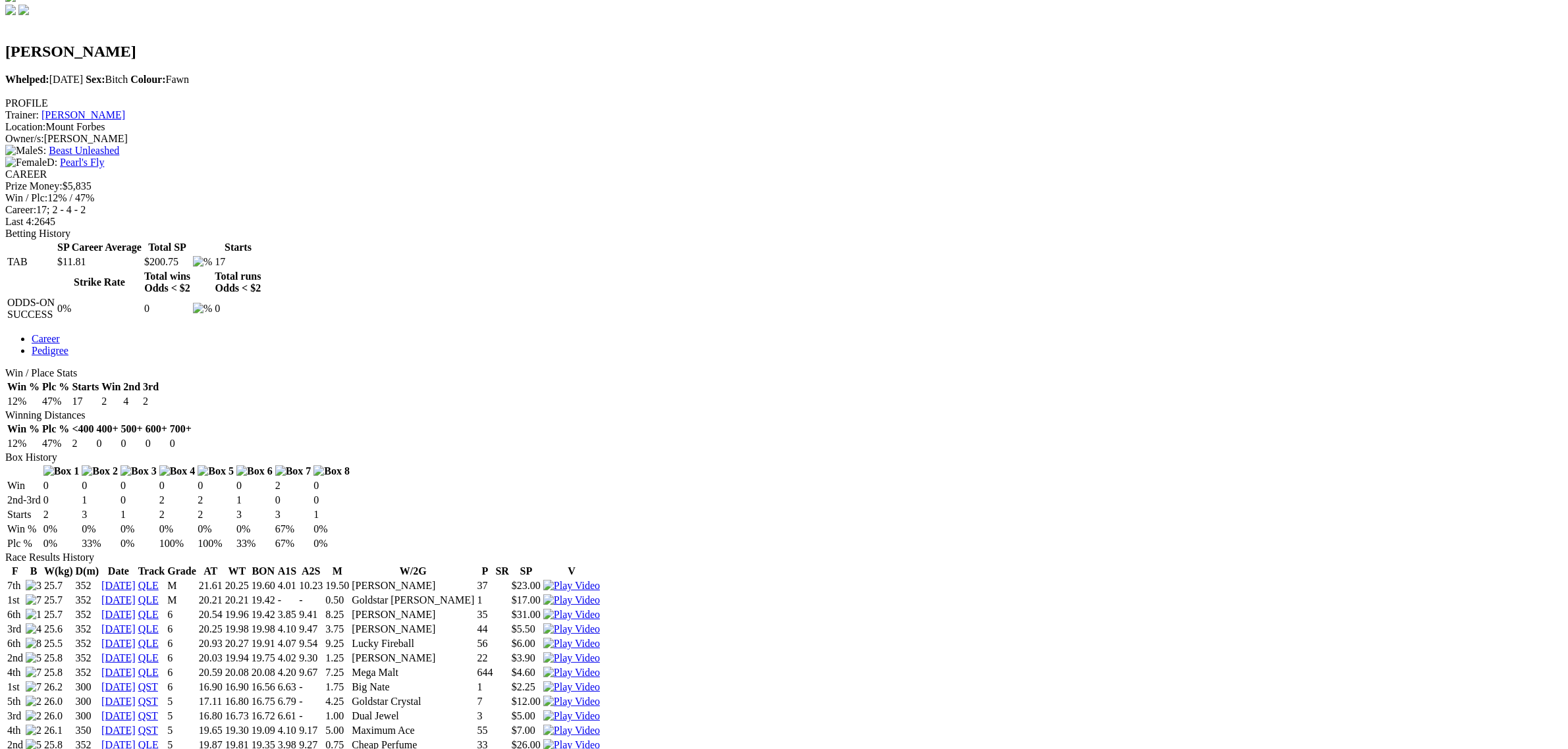
click at [600, 725] on img at bounding box center [571, 730] width 57 height 12
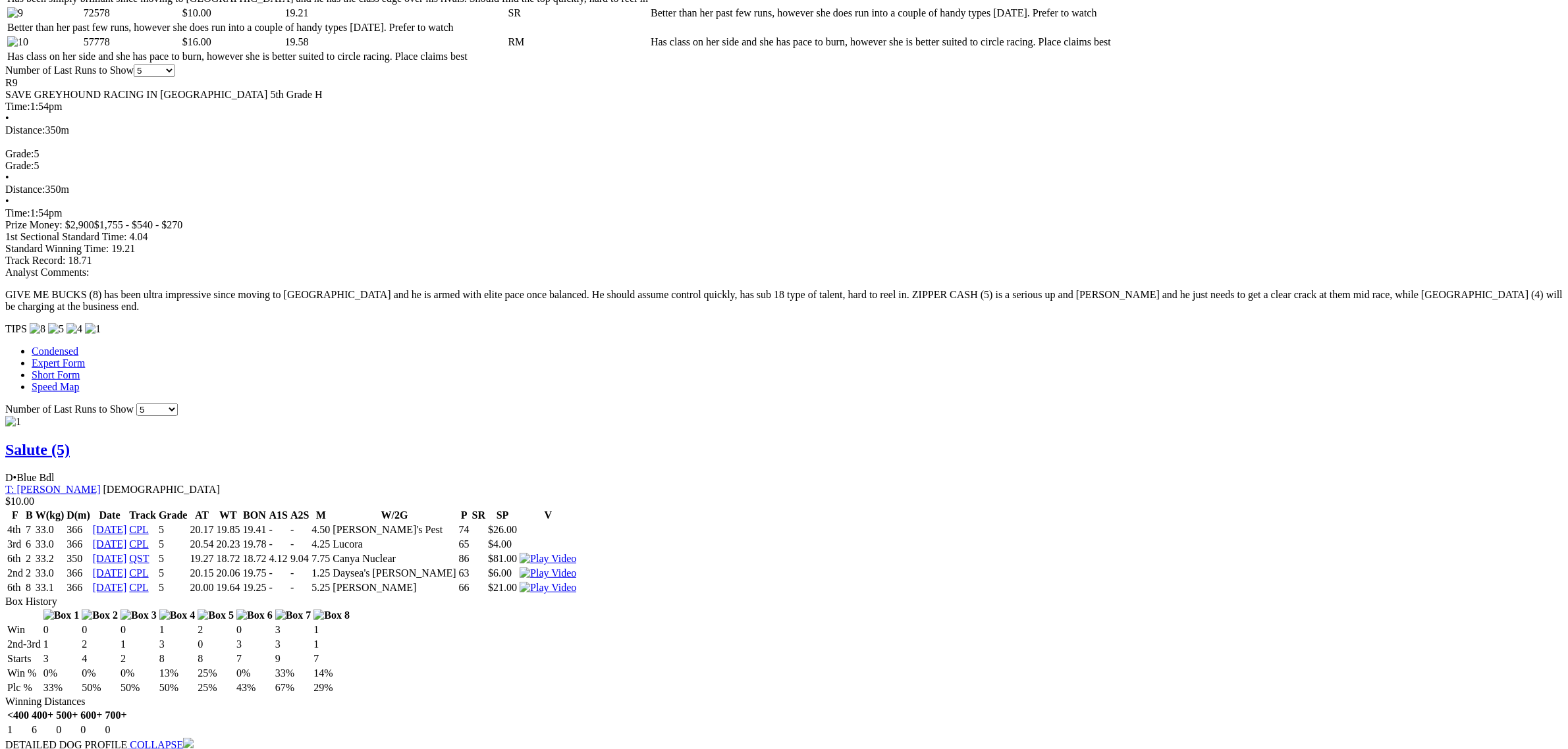
scroll to position [988, 0]
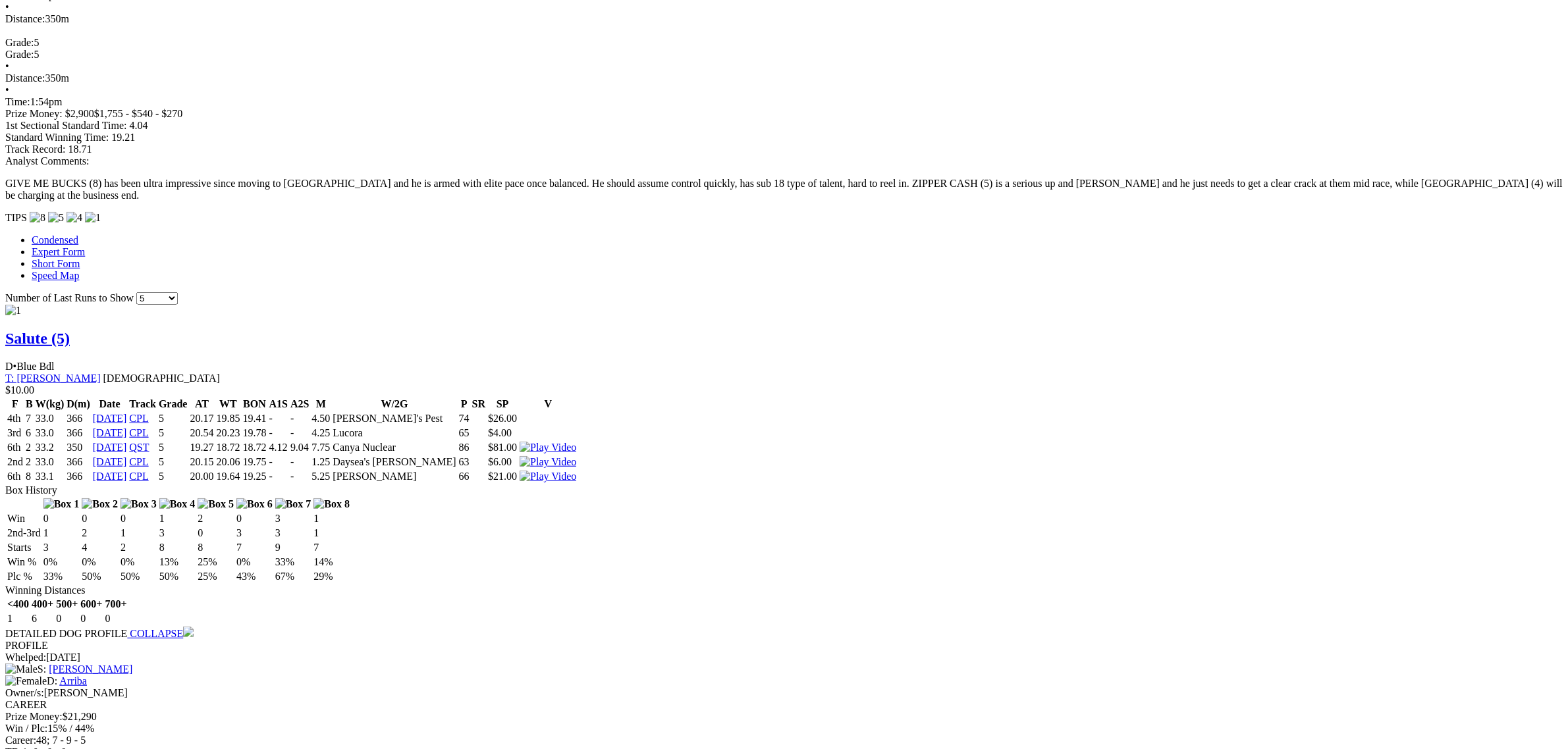
scroll to position [1152, 0]
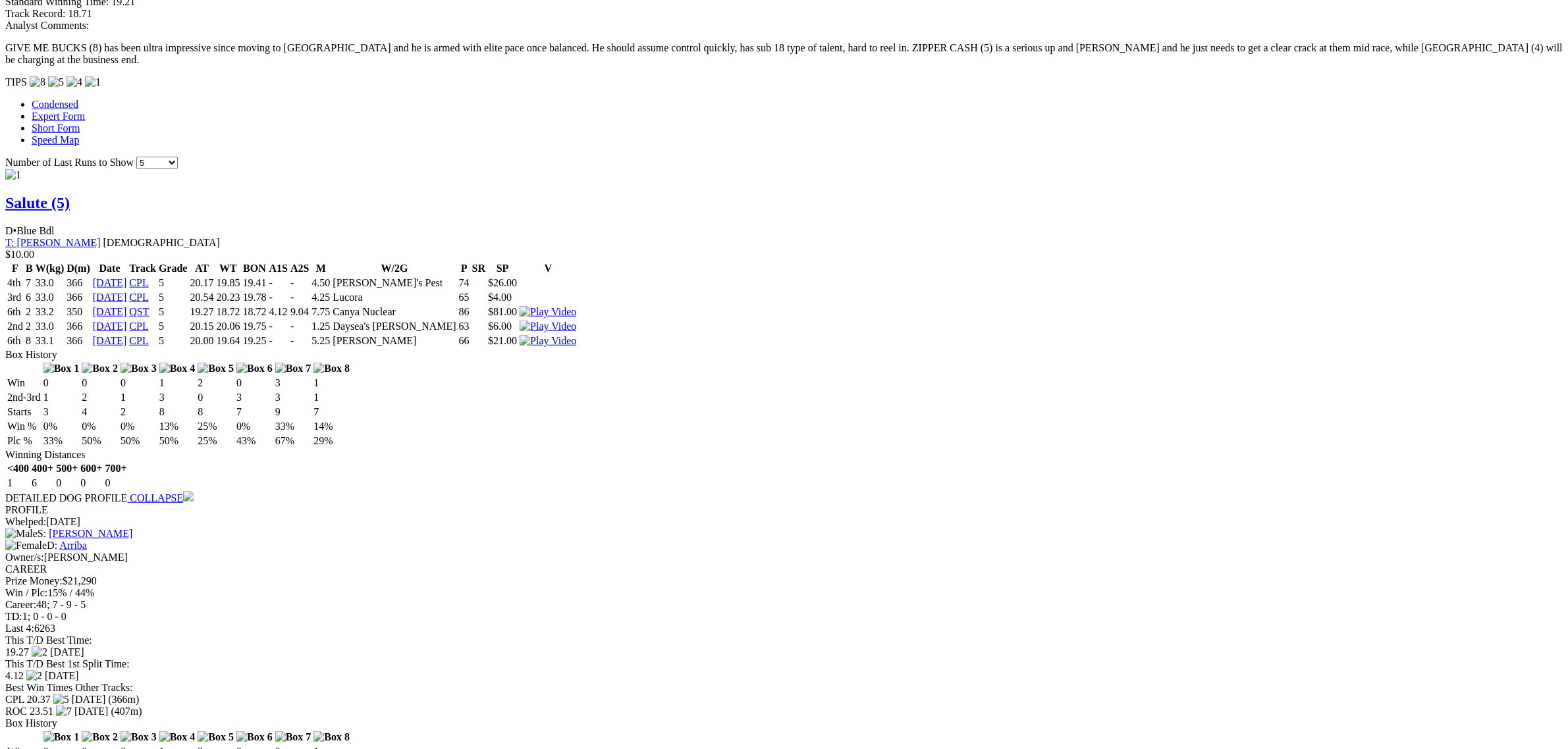
scroll to position [1234, 0]
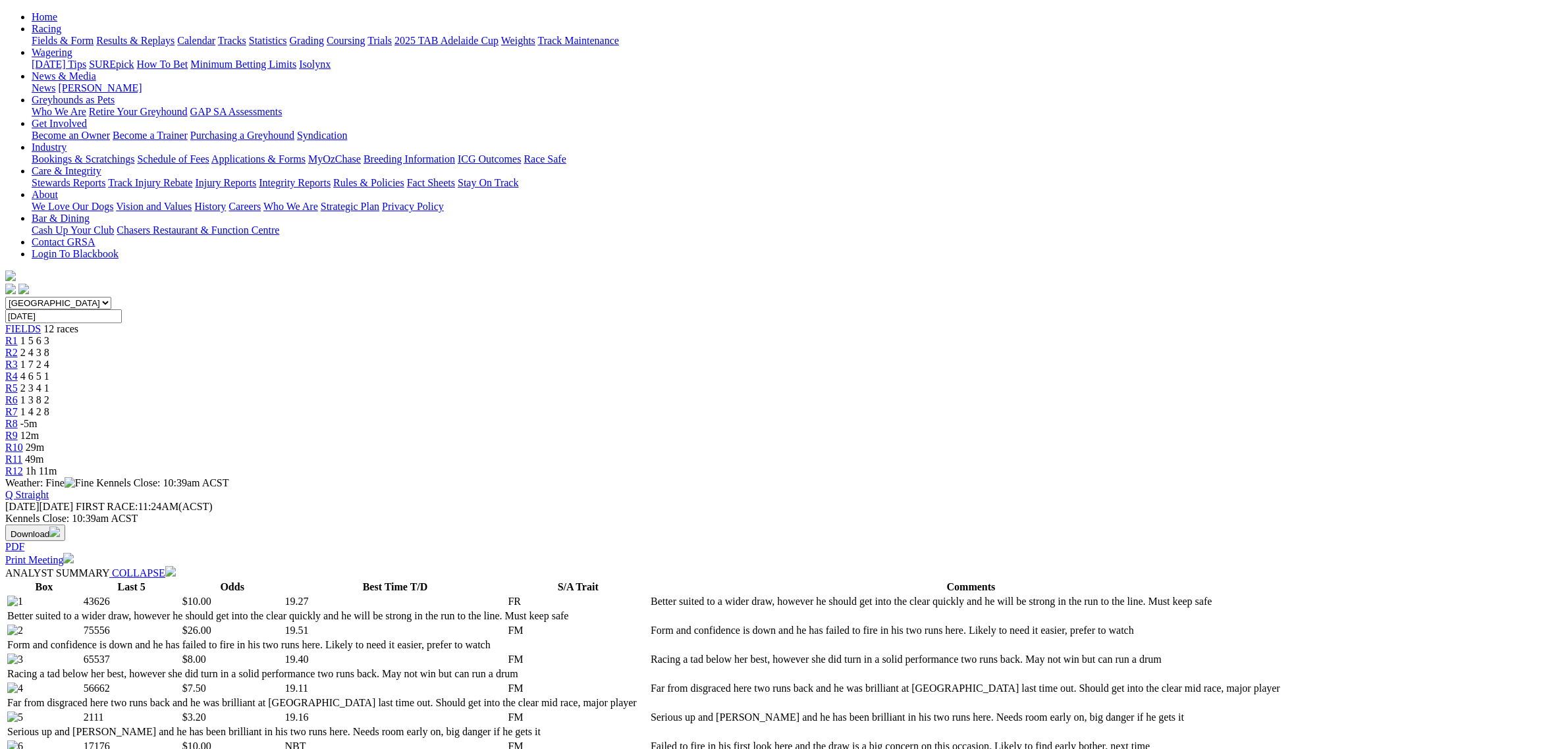
scroll to position [0, 0]
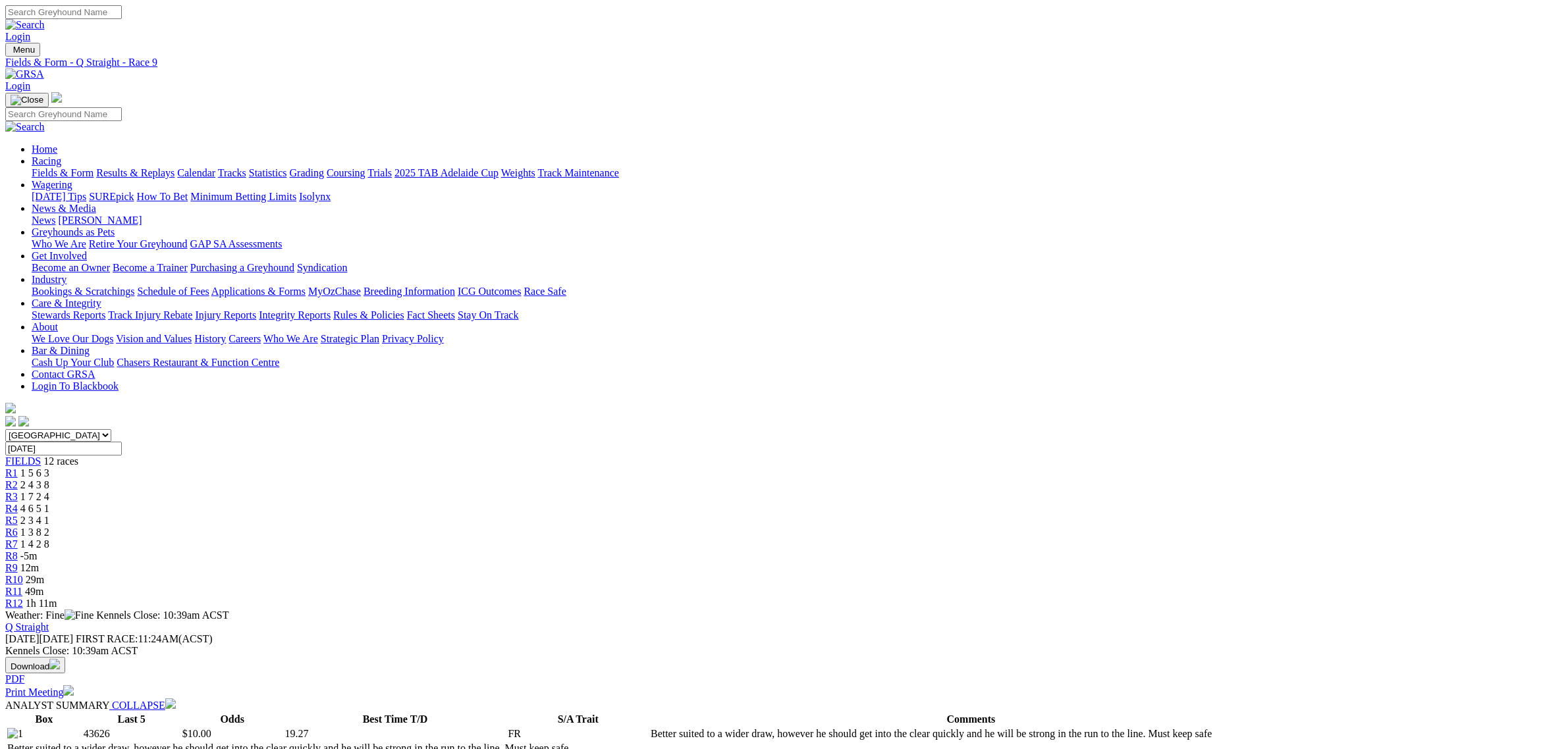
click at [23, 586] on span "R11" at bounding box center [14, 591] width 17 height 11
click at [44, 574] on span "20m" at bounding box center [35, 580] width 18 height 11
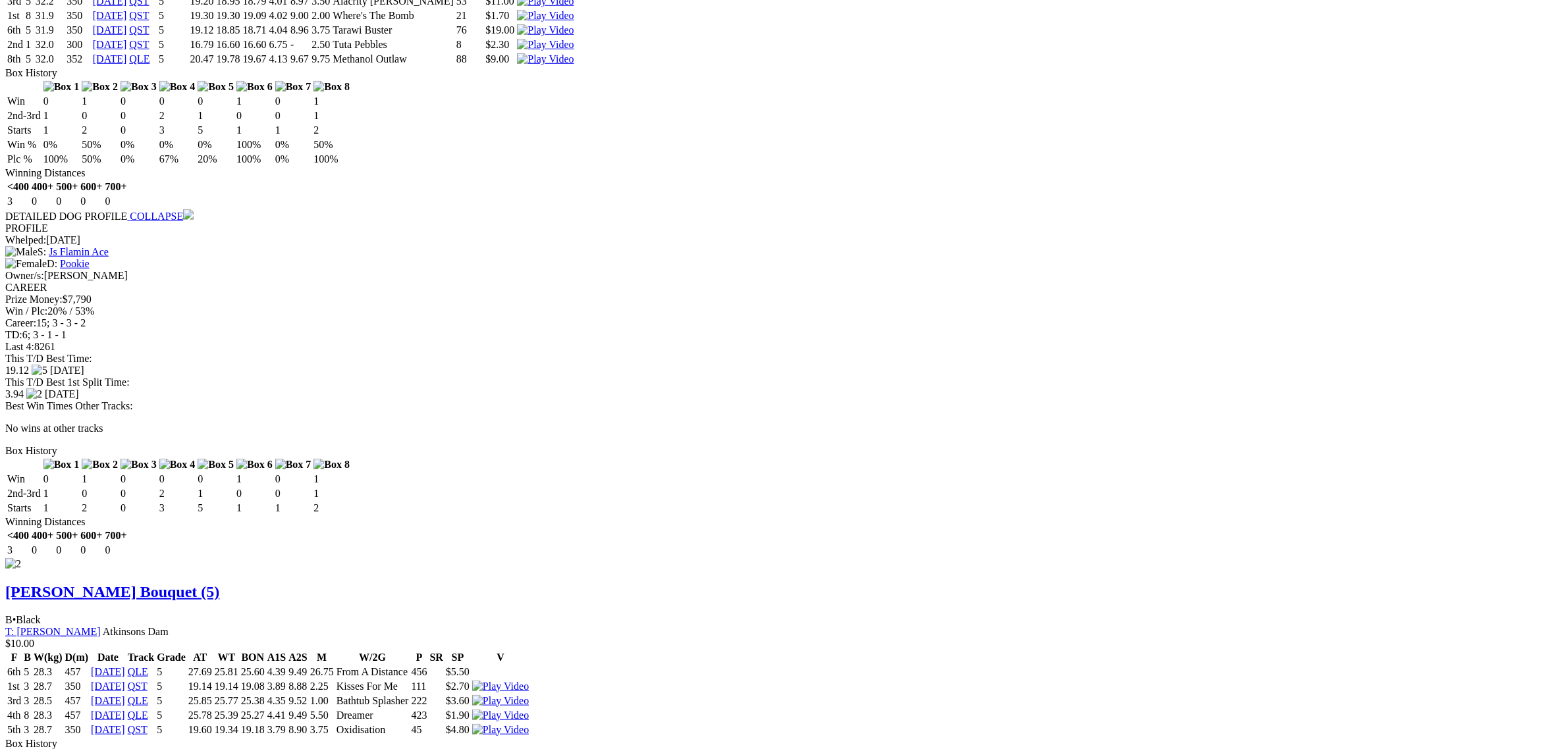
scroll to position [1646, 0]
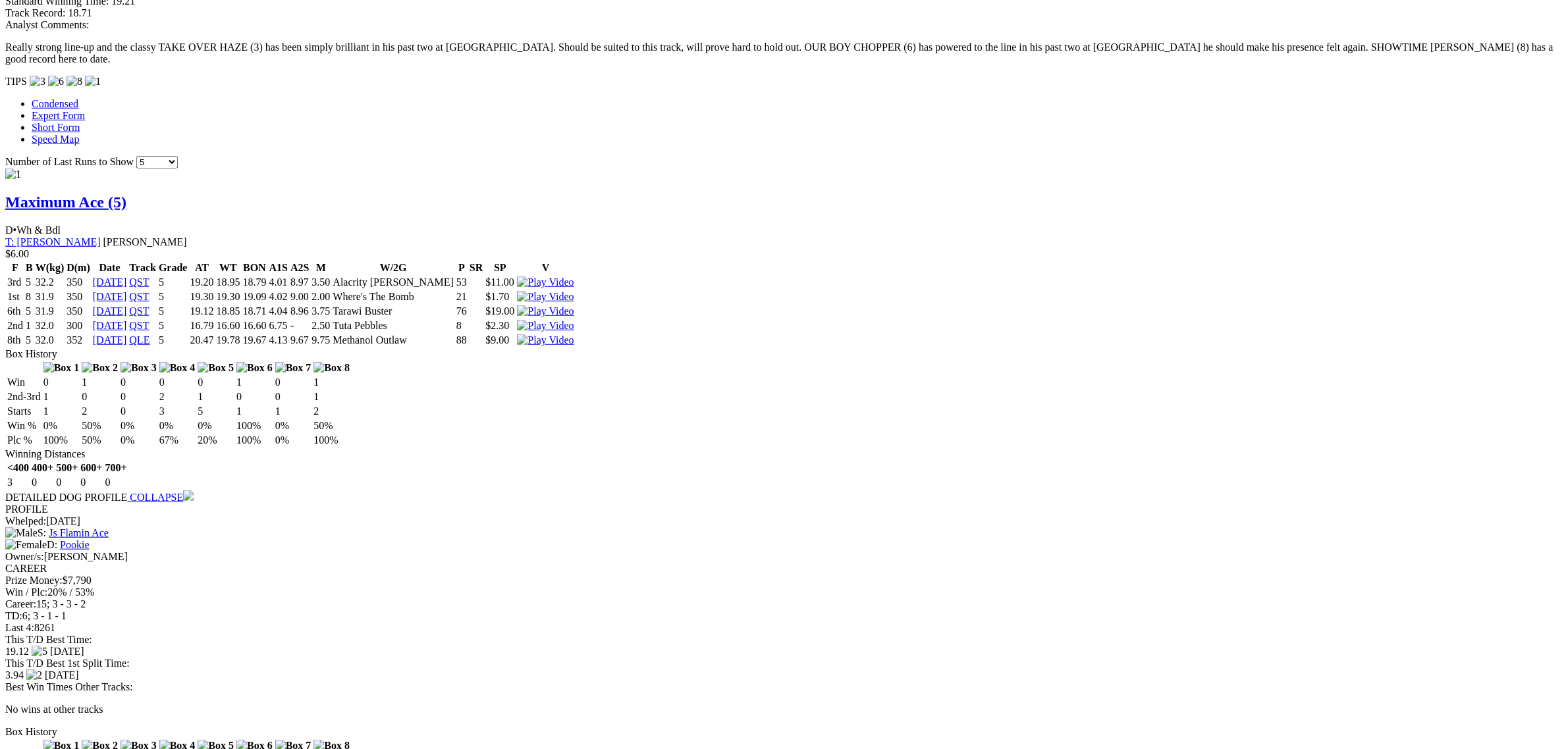
scroll to position [0, 0]
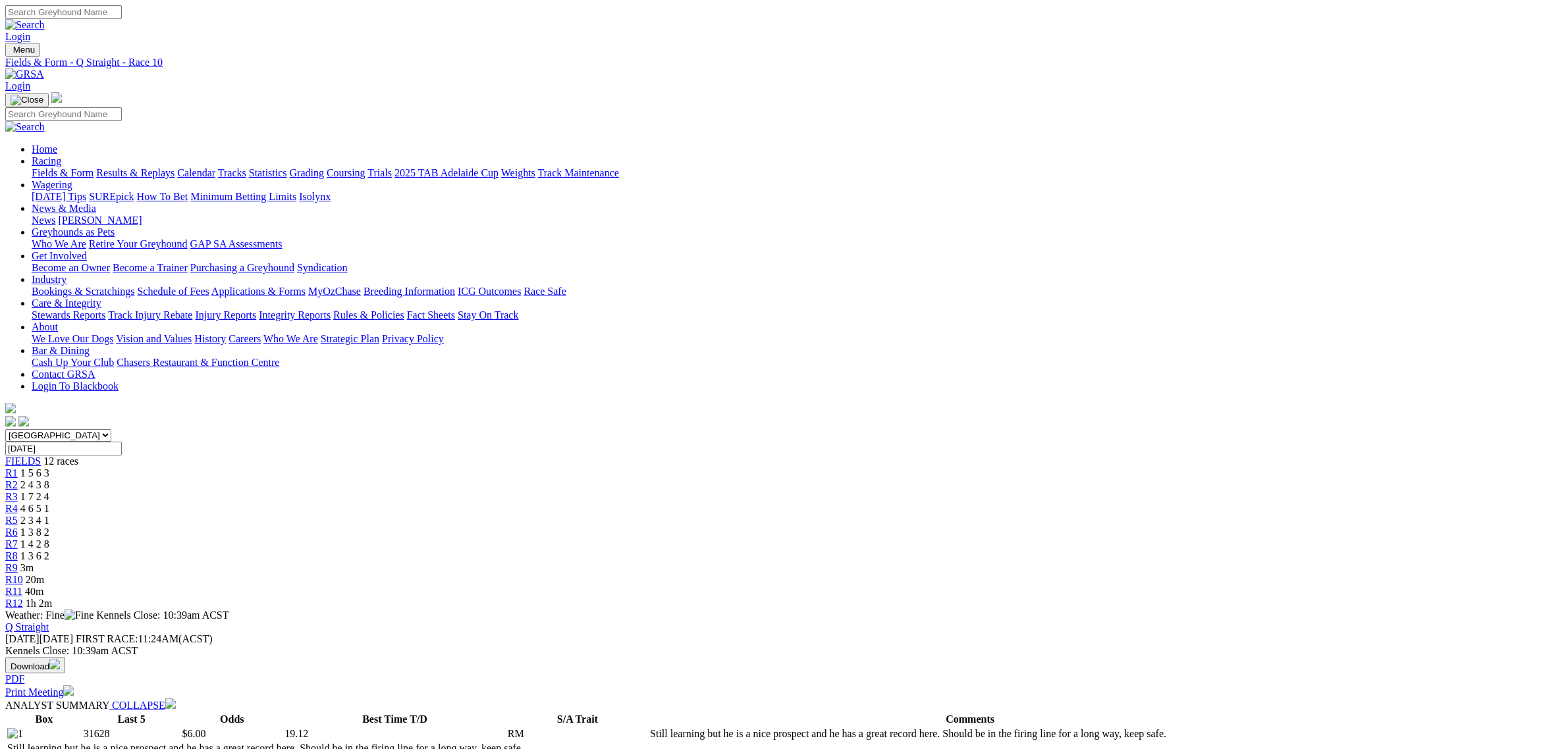
click at [52, 598] on span "1h 2m" at bounding box center [39, 603] width 26 height 11
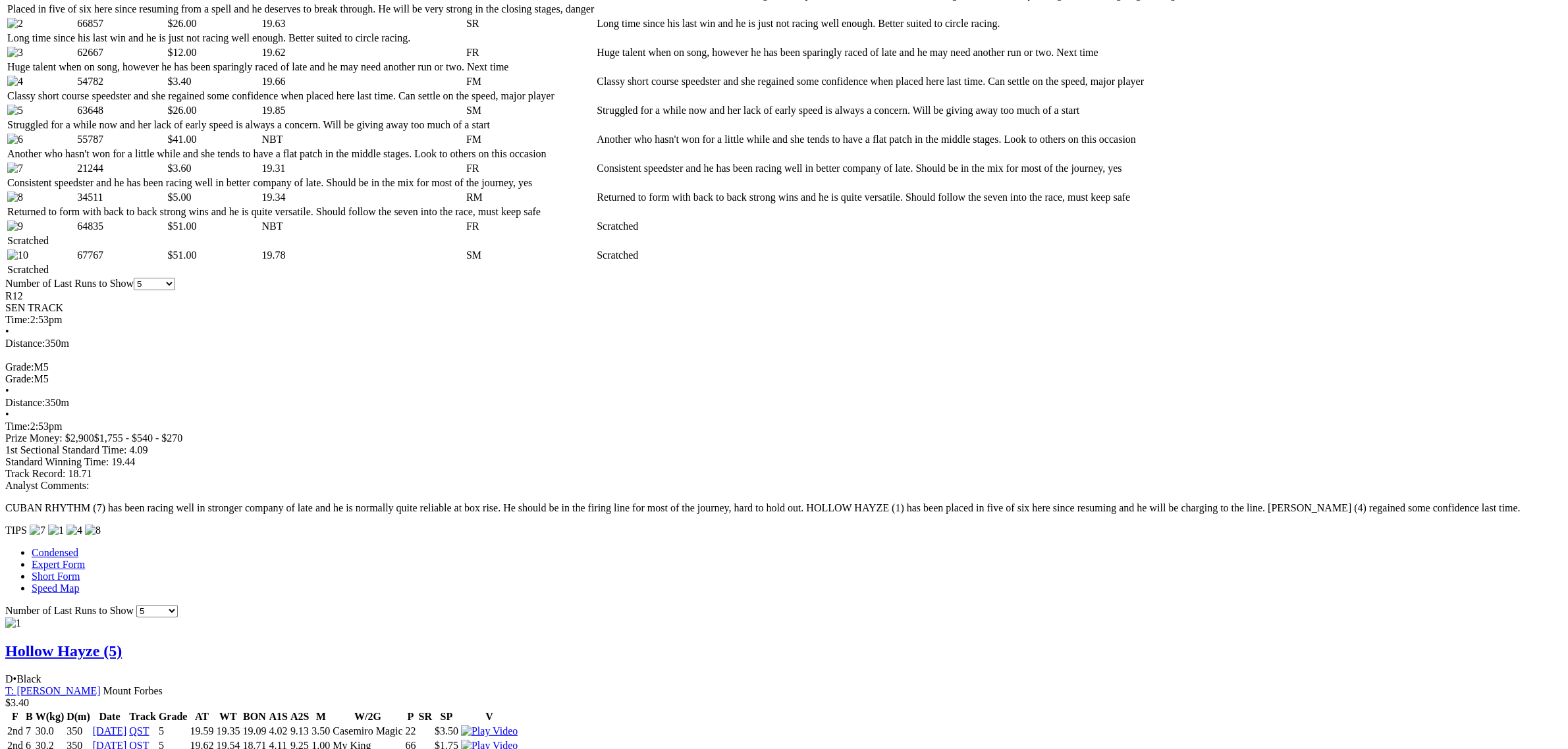
scroll to position [741, 0]
